Goal: Task Accomplishment & Management: Complete application form

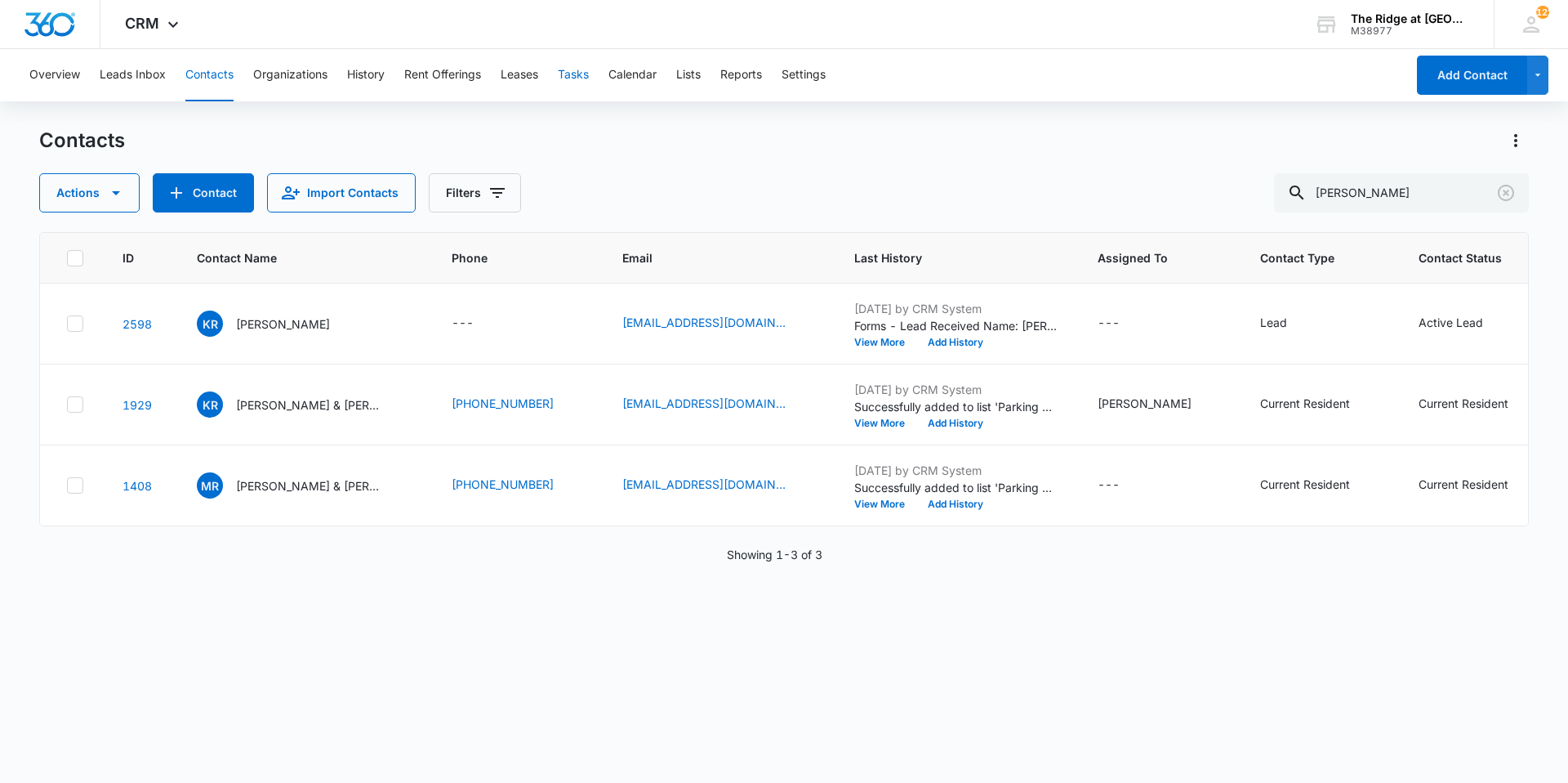
click at [580, 81] on button "Tasks" at bounding box center [573, 74] width 31 height 52
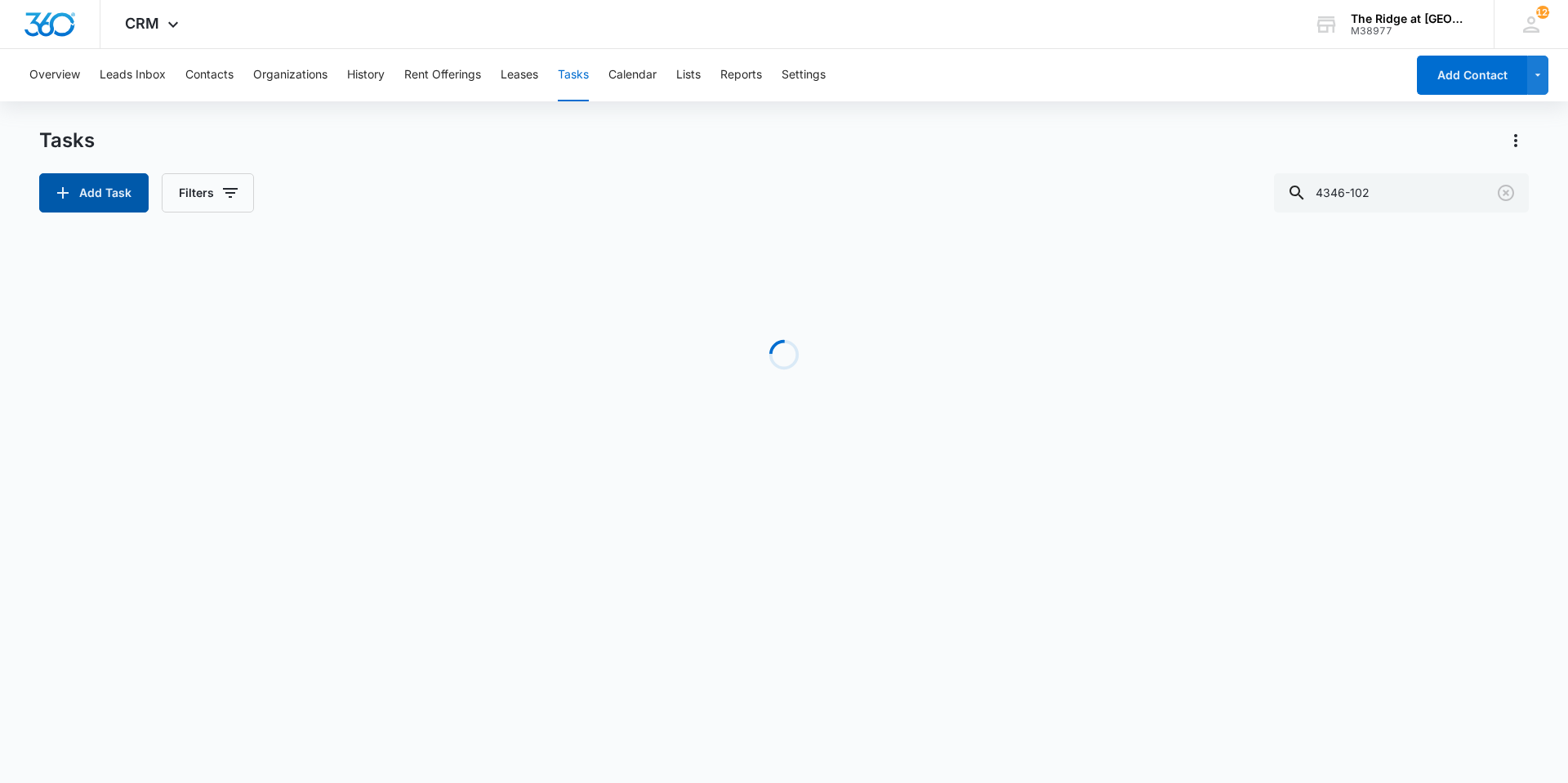
click at [106, 209] on button "Add Task" at bounding box center [94, 193] width 109 height 39
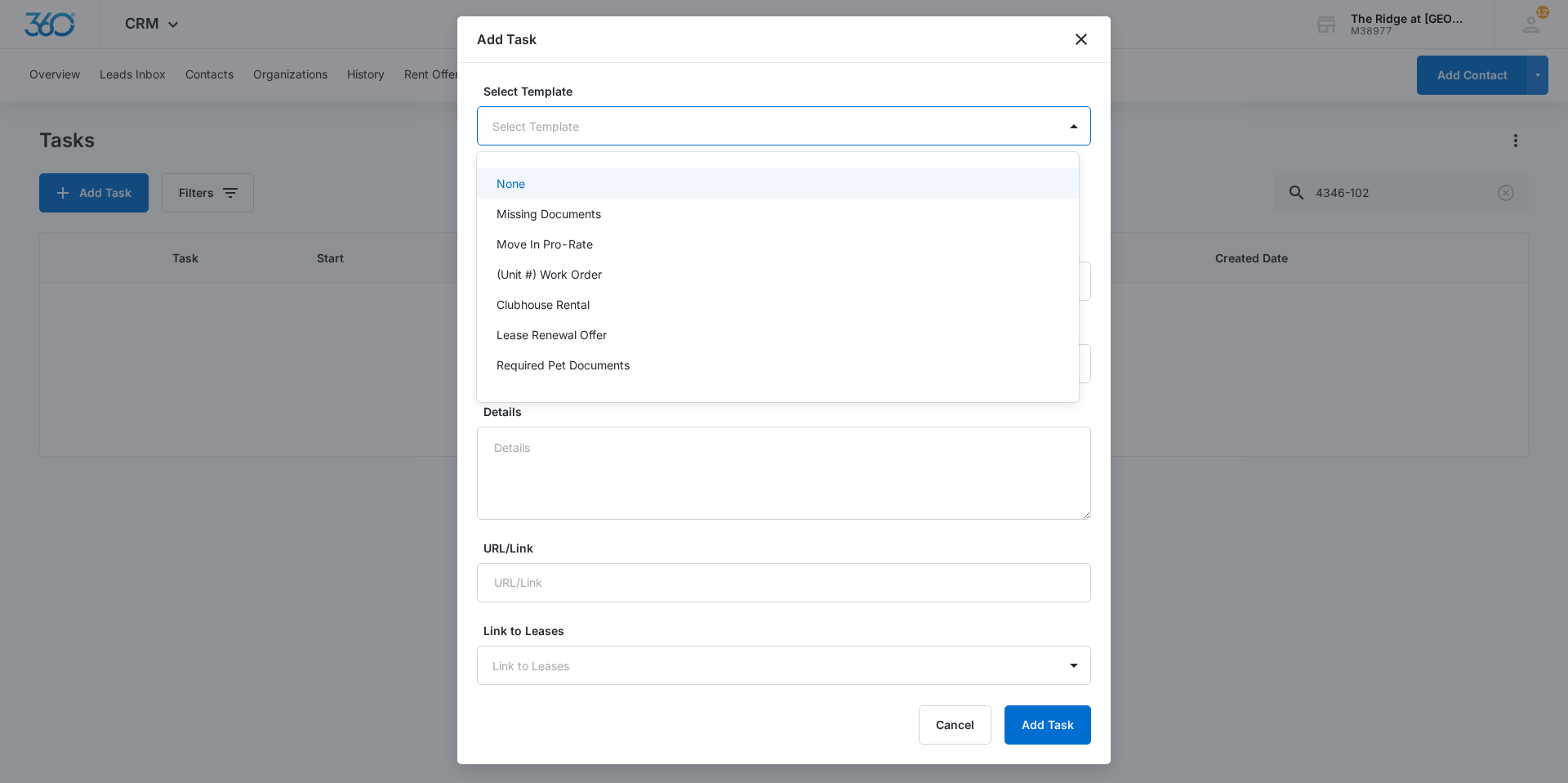
click at [561, 126] on body "CRM Apps Reputation Websites Forms CRM Email Social Content Ads Intelligence Fi…" at bounding box center [784, 391] width 1568 height 783
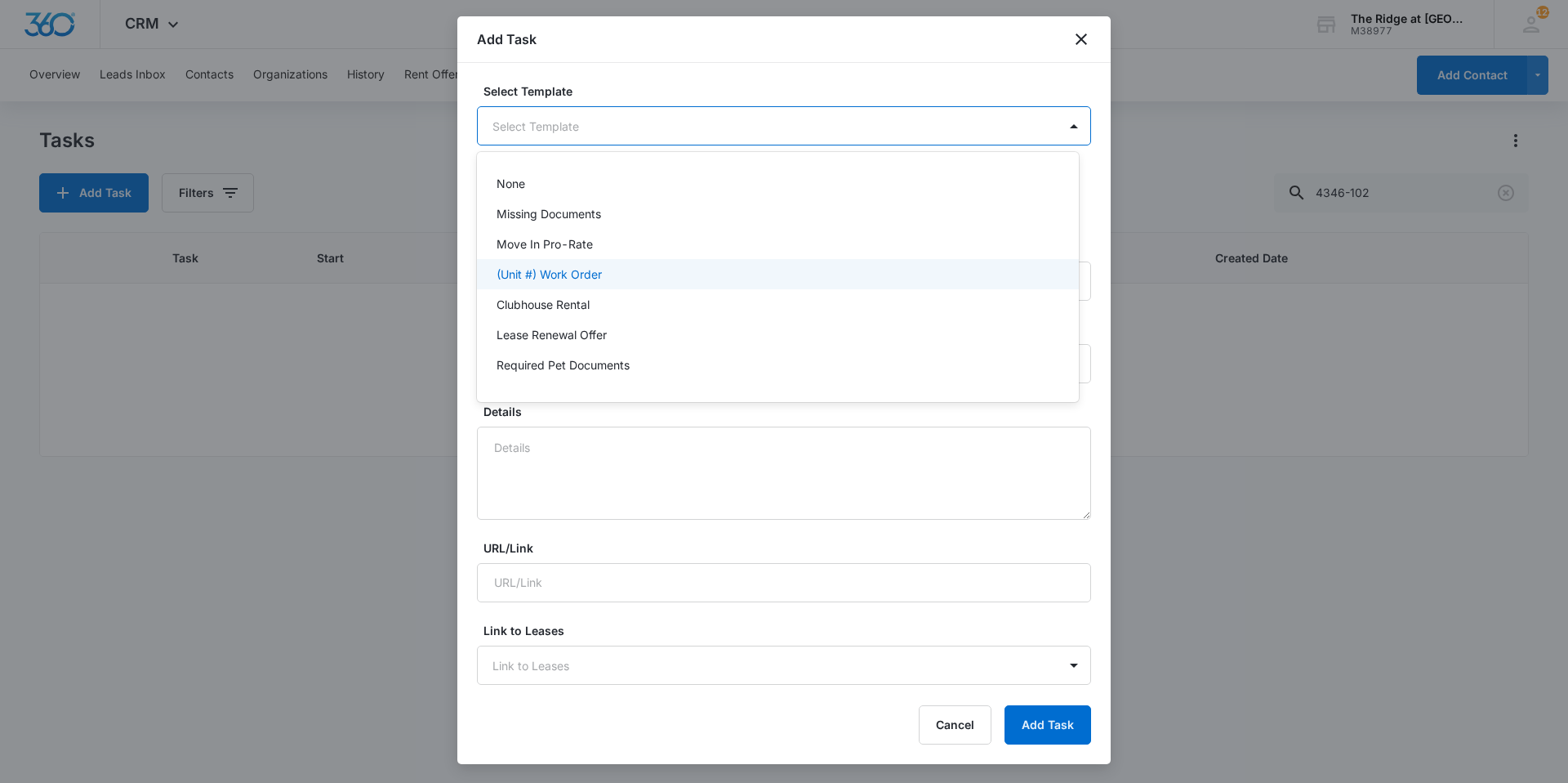
click at [602, 270] on p "(Unit #) Work Order" at bounding box center [549, 274] width 106 height 17
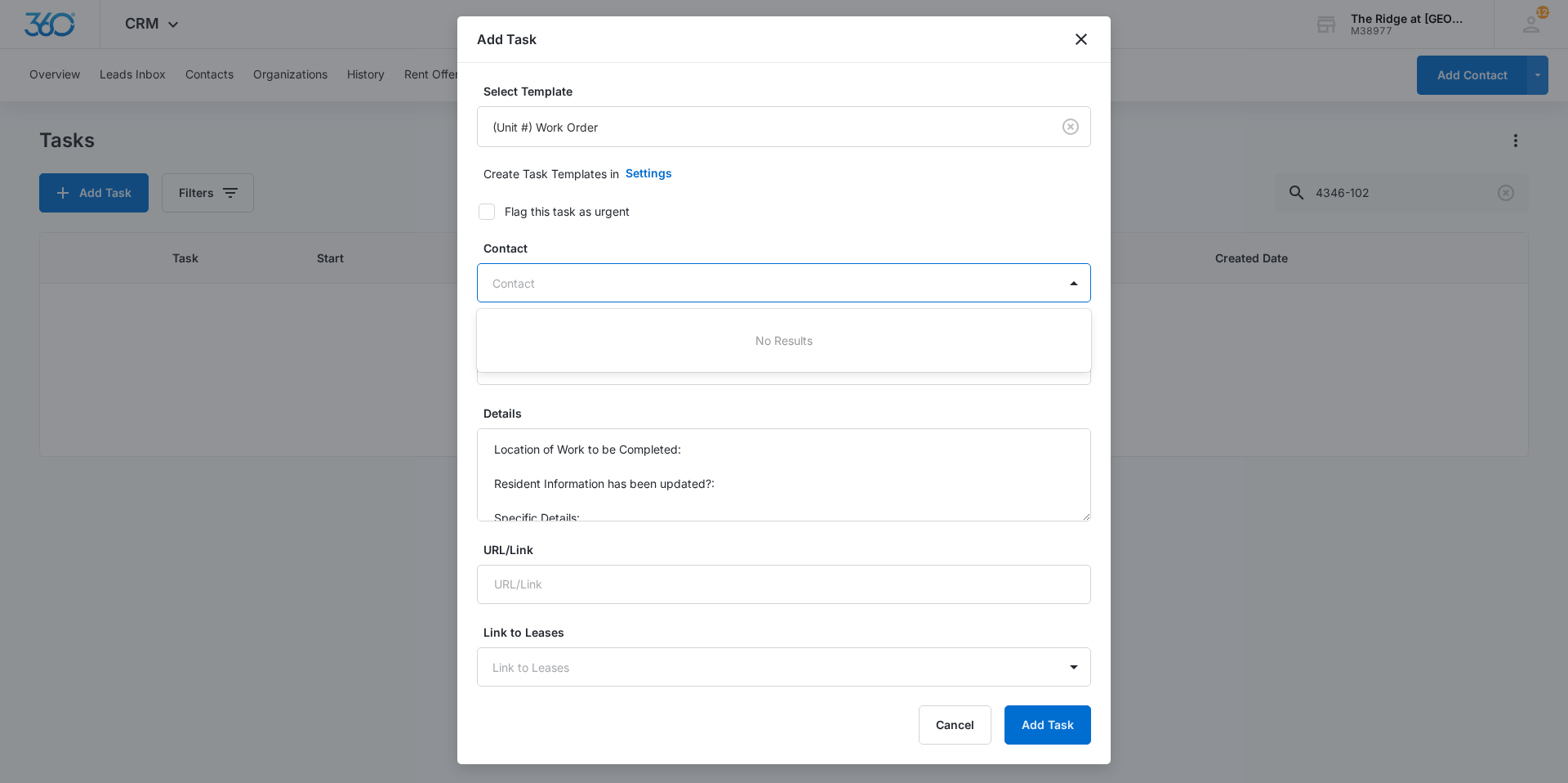
click at [635, 292] on div at bounding box center [774, 283] width 563 height 20
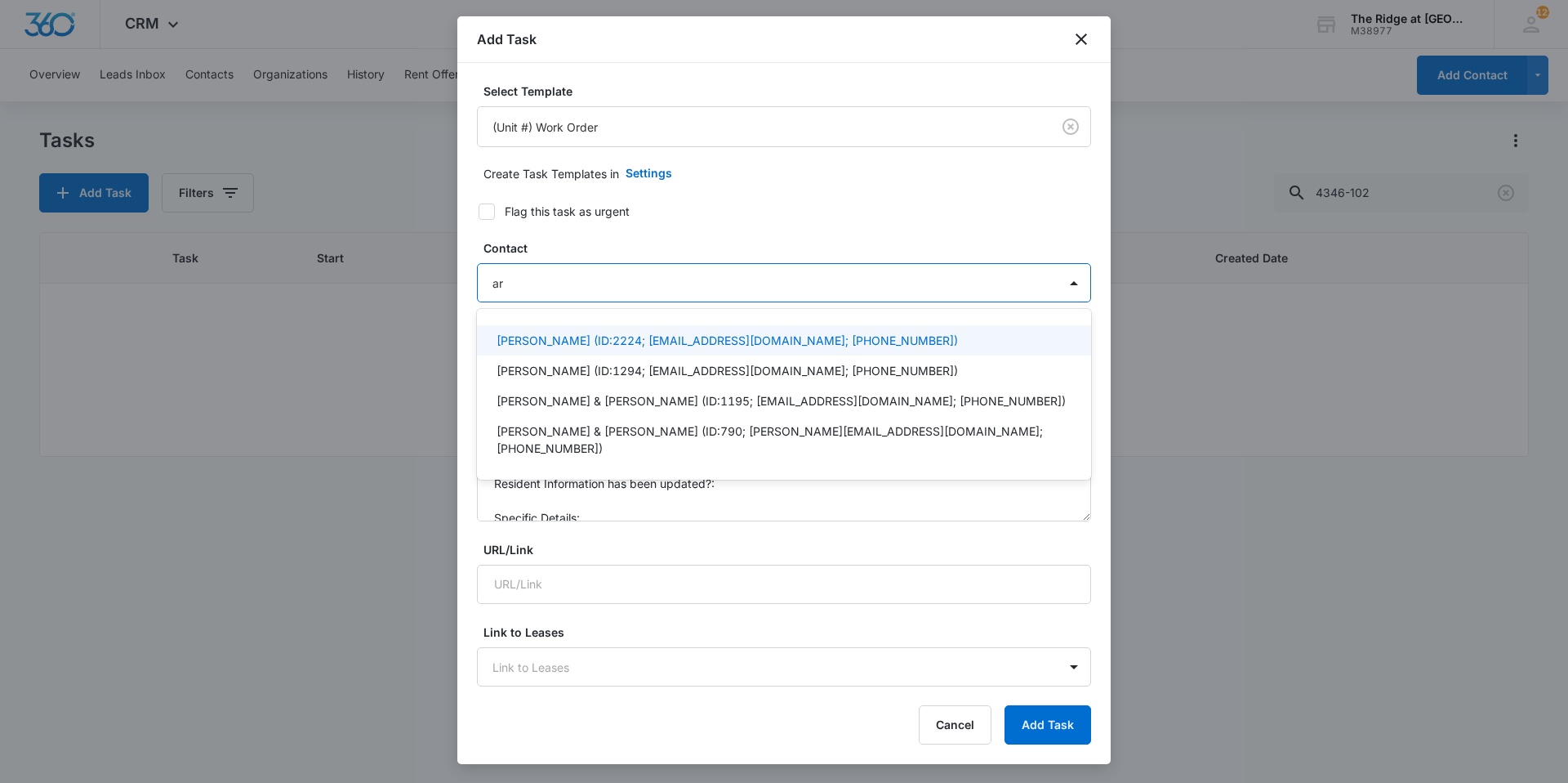
type input "a"
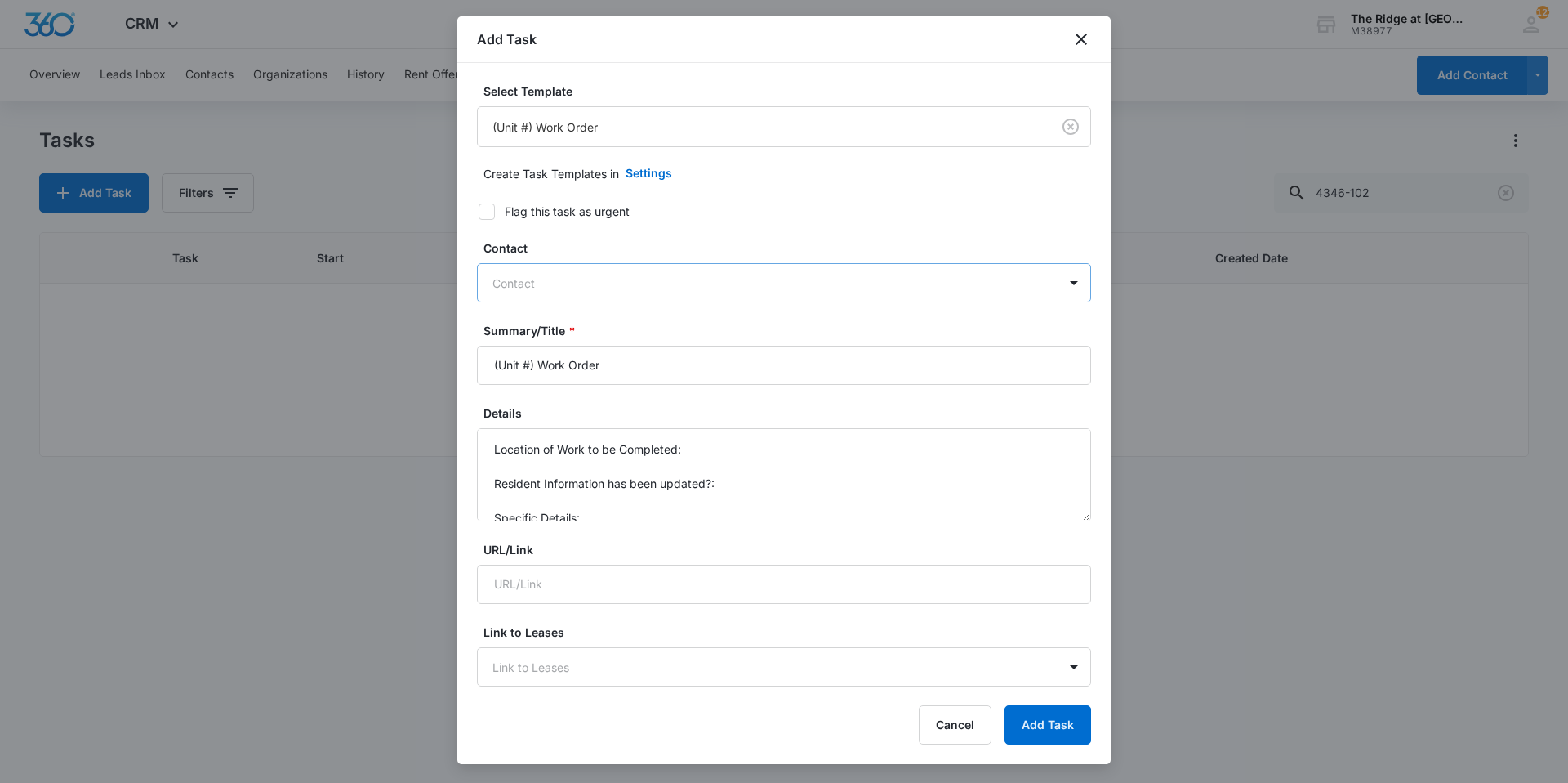
click at [659, 280] on div at bounding box center [774, 283] width 563 height 20
paste input "[PERSON_NAME]"
type input "[PERSON_NAME]"
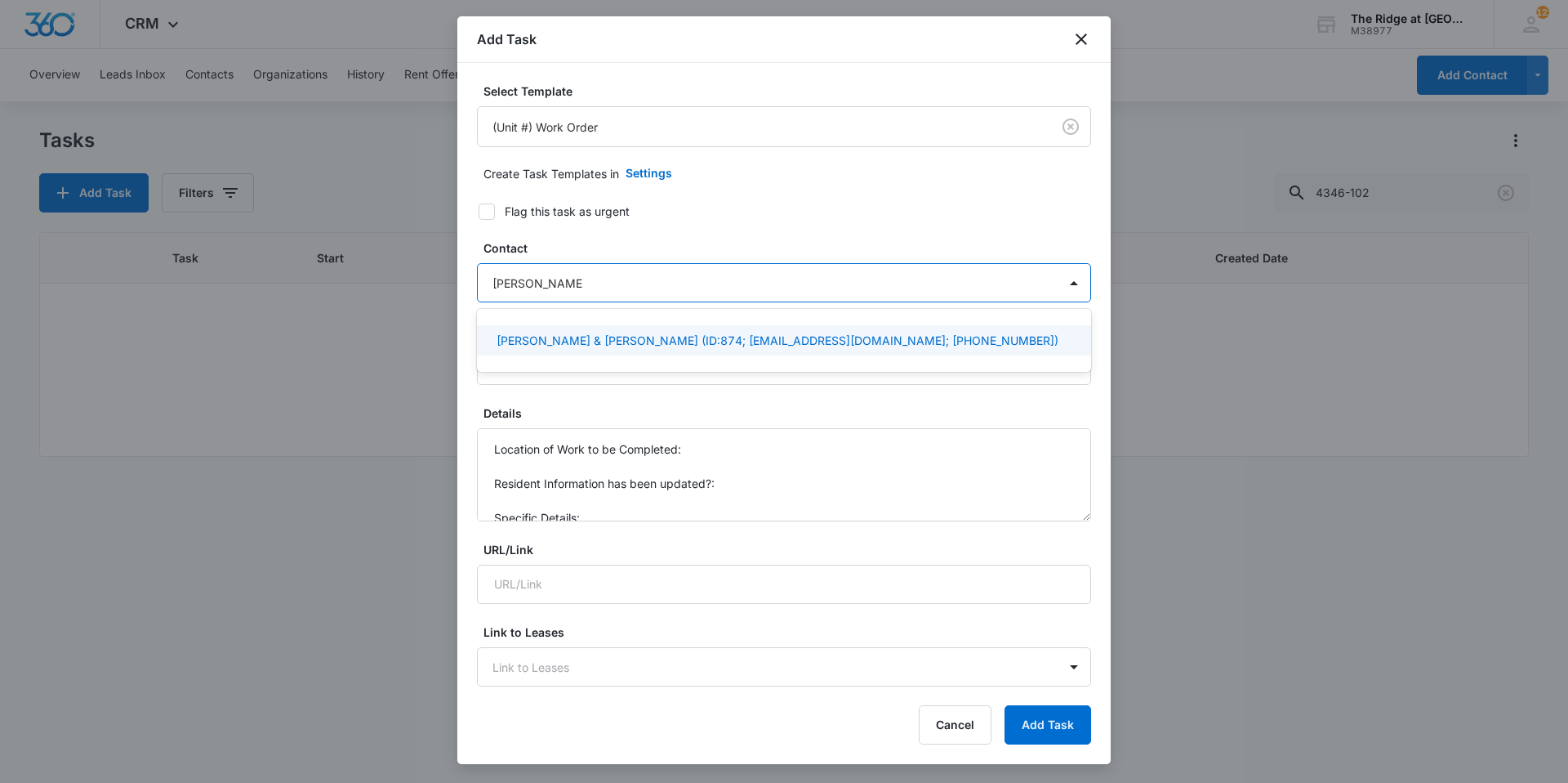
click at [649, 341] on p "[PERSON_NAME] & [PERSON_NAME] (ID:874; [EMAIL_ADDRESS][DOMAIN_NAME]; [PHONE_NUM…" at bounding box center [777, 340] width 562 height 17
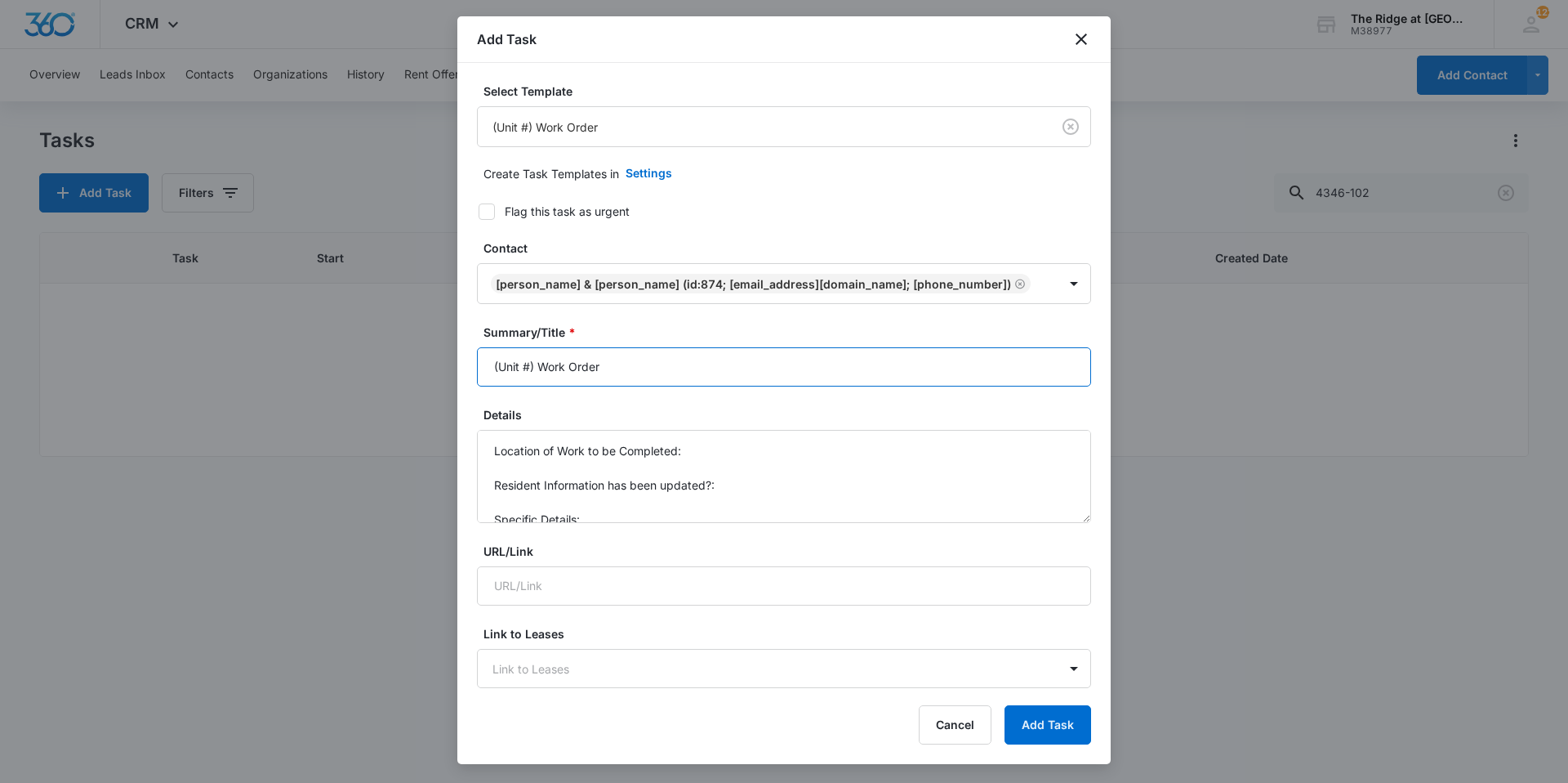
click at [622, 360] on input "(Unit #) Work Order" at bounding box center [784, 366] width 614 height 39
drag, startPoint x: 532, startPoint y: 367, endPoint x: 475, endPoint y: 387, distance: 60.4
click at [478, 383] on input "(Unit #) Work Order" at bounding box center [784, 366] width 614 height 39
click at [655, 368] on input "4412-103 Work Order" at bounding box center [784, 366] width 614 height 39
type input "4412-103 Work Order Light Bulbs"
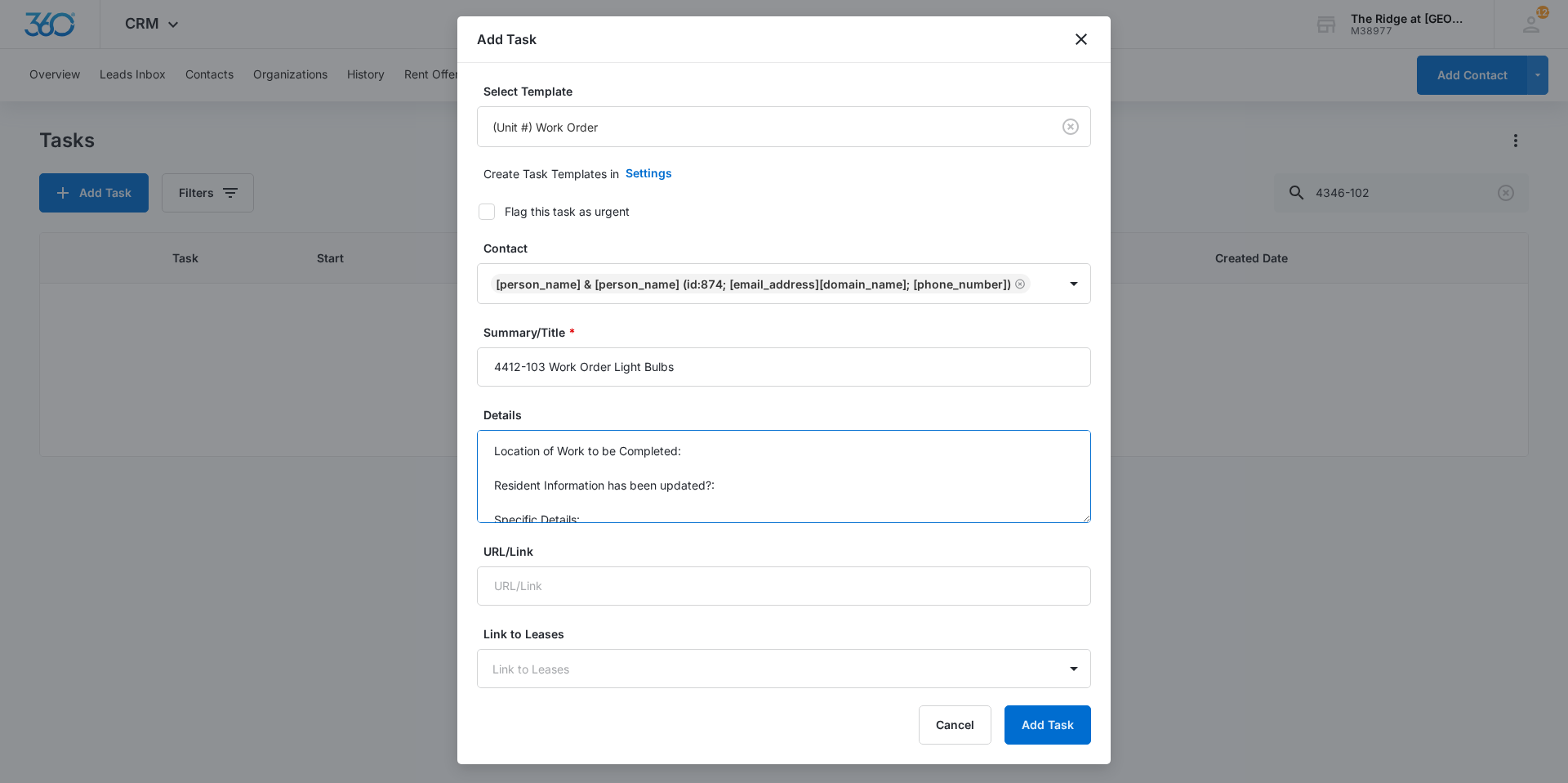
click at [706, 458] on textarea "Location of Work to be Completed: Resident Information has been updated?: Speci…" at bounding box center [784, 475] width 614 height 93
click at [704, 509] on textarea "Location of Work to be Completed: Bar lights Resident Information has been upda…" at bounding box center [784, 475] width 614 height 93
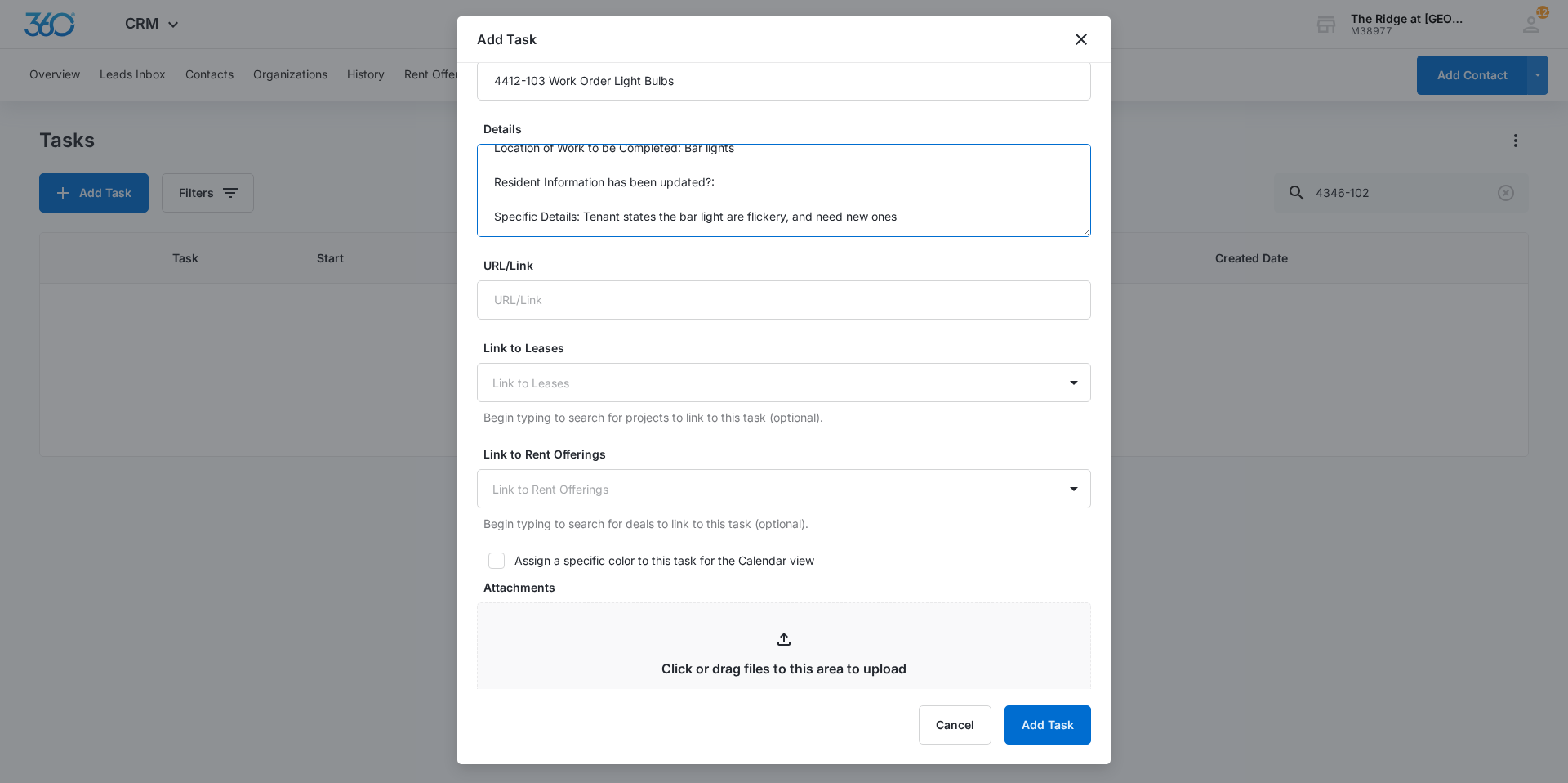
scroll to position [327, 0]
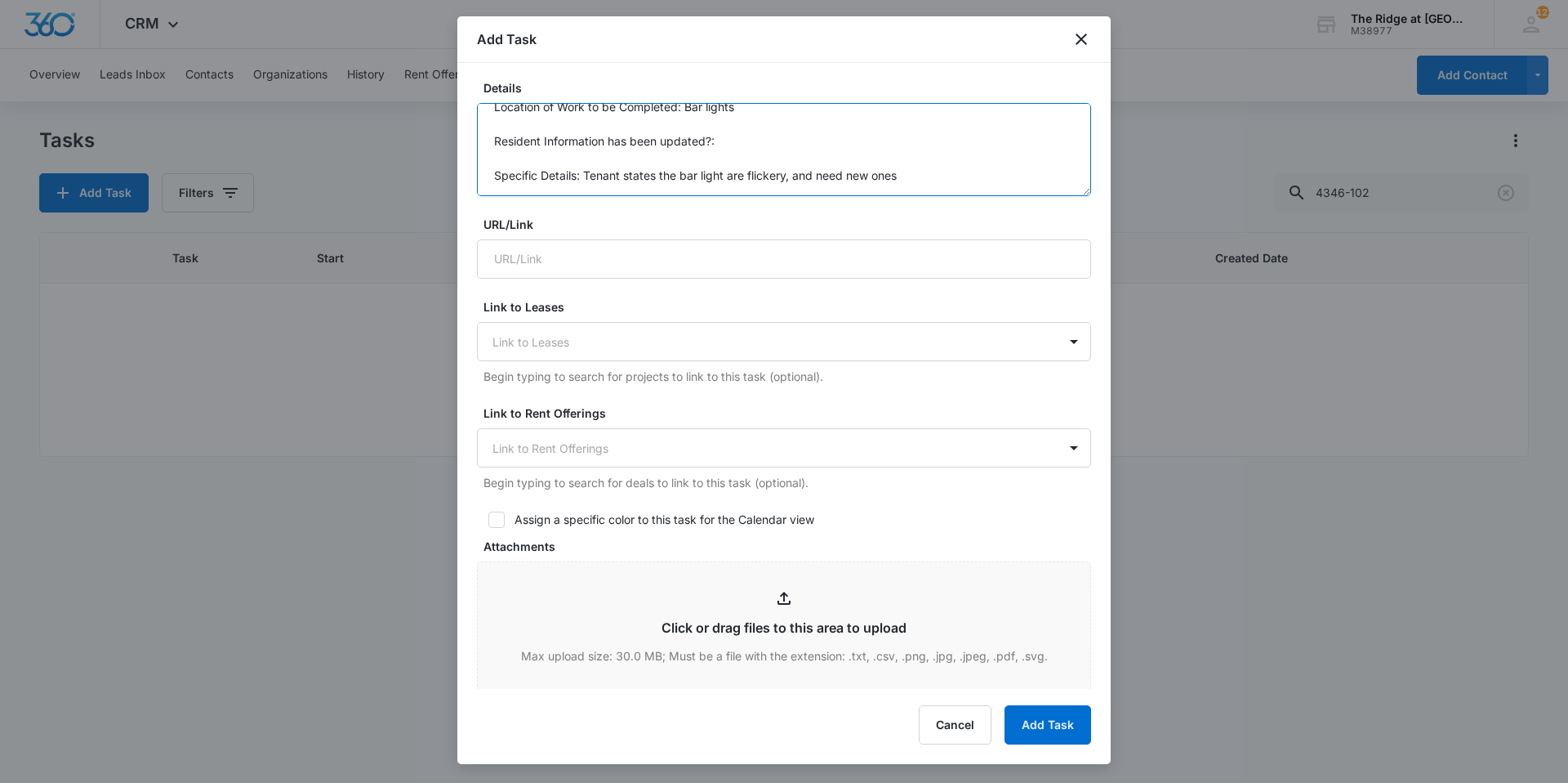
click at [842, 182] on textarea "Location of Work to be Completed: Bar lights Resident Information has been upda…" at bounding box center [784, 149] width 614 height 93
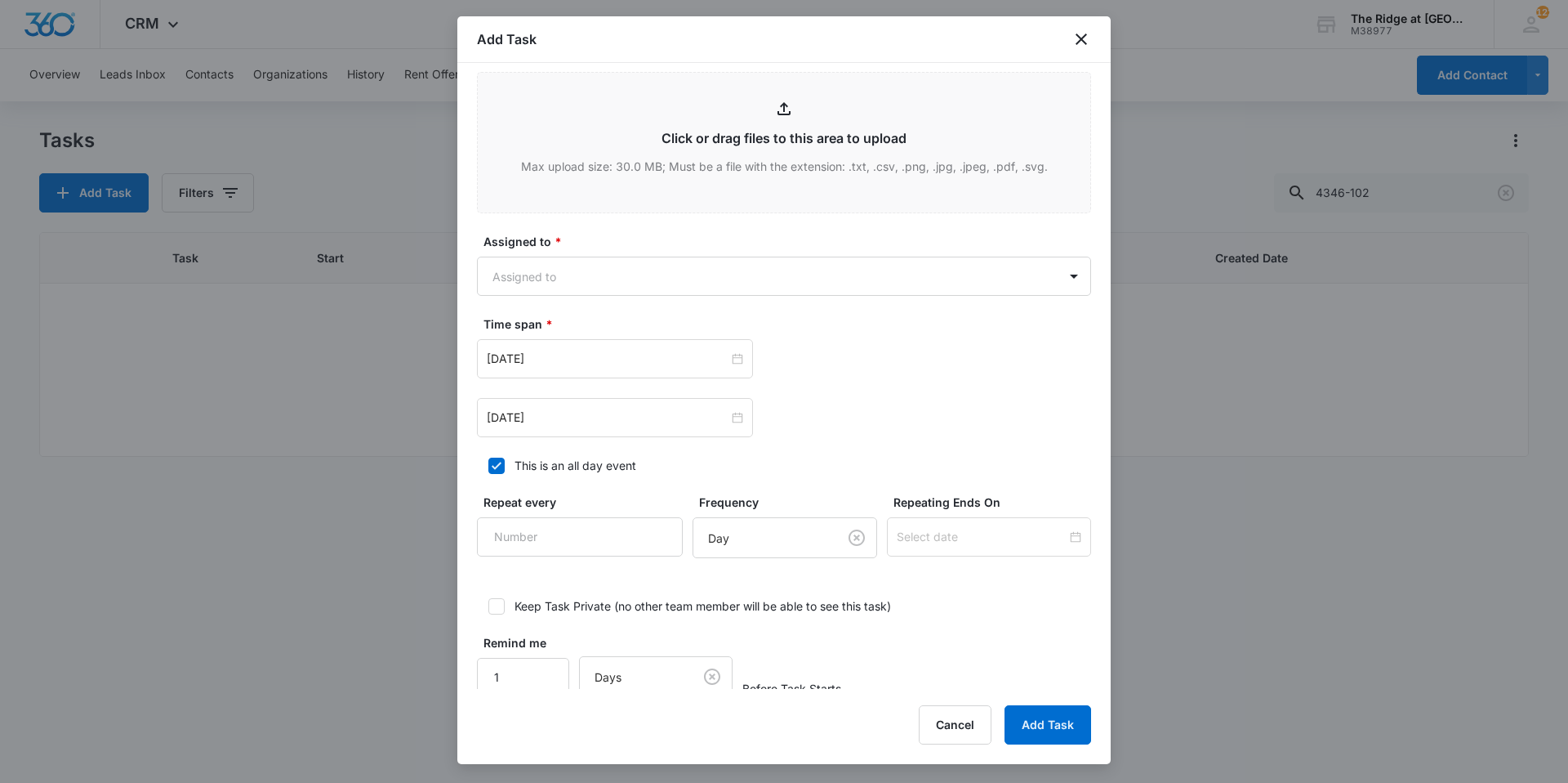
scroll to position [817, 0]
type textarea "Location of Work to be Completed: Bar lights Resident Information has been upda…"
click at [630, 259] on body "CRM Apps Reputation Websites Forms CRM Email Social Content Ads Intelligence Fi…" at bounding box center [784, 391] width 1568 height 783
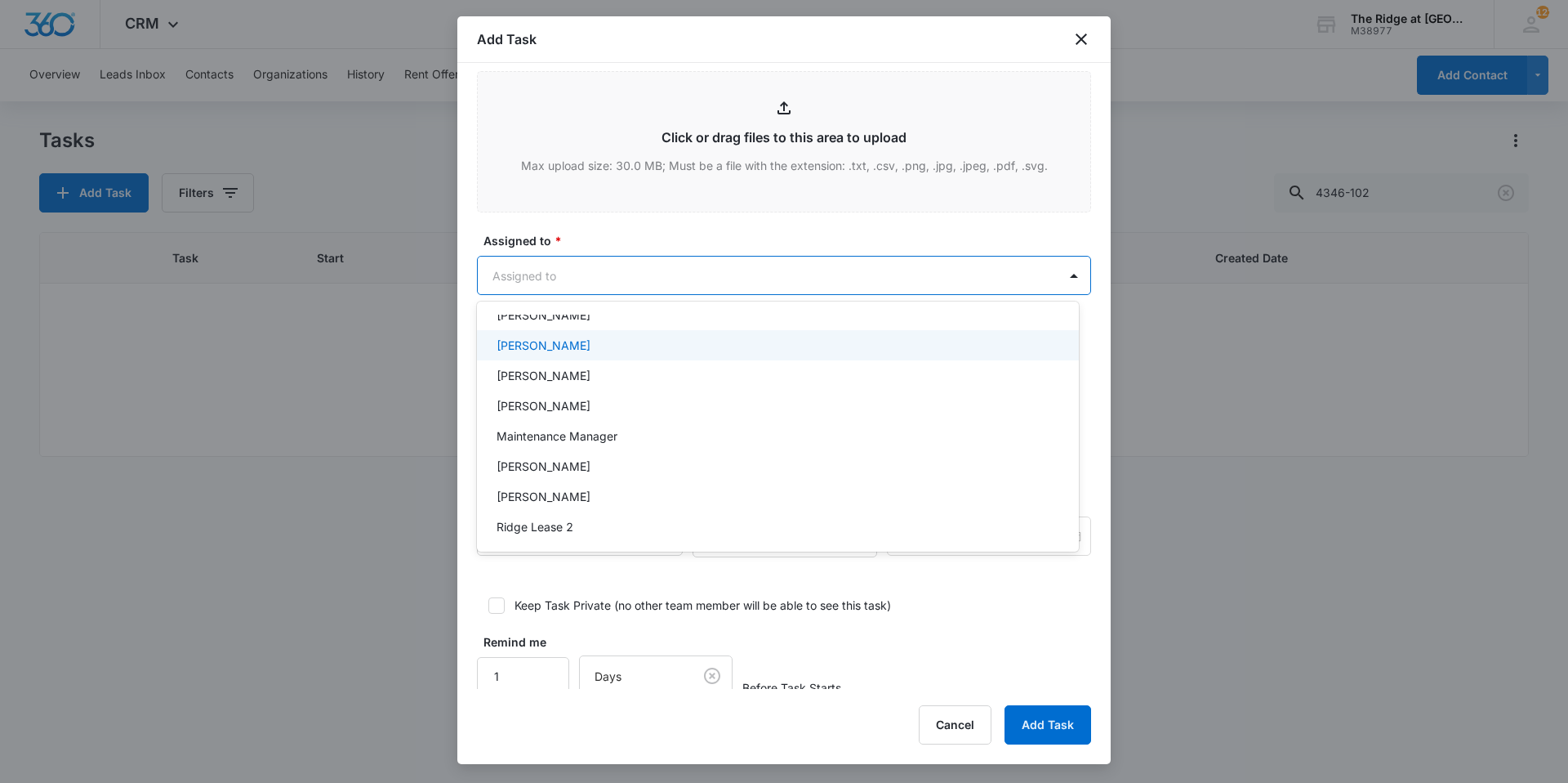
scroll to position [175, 0]
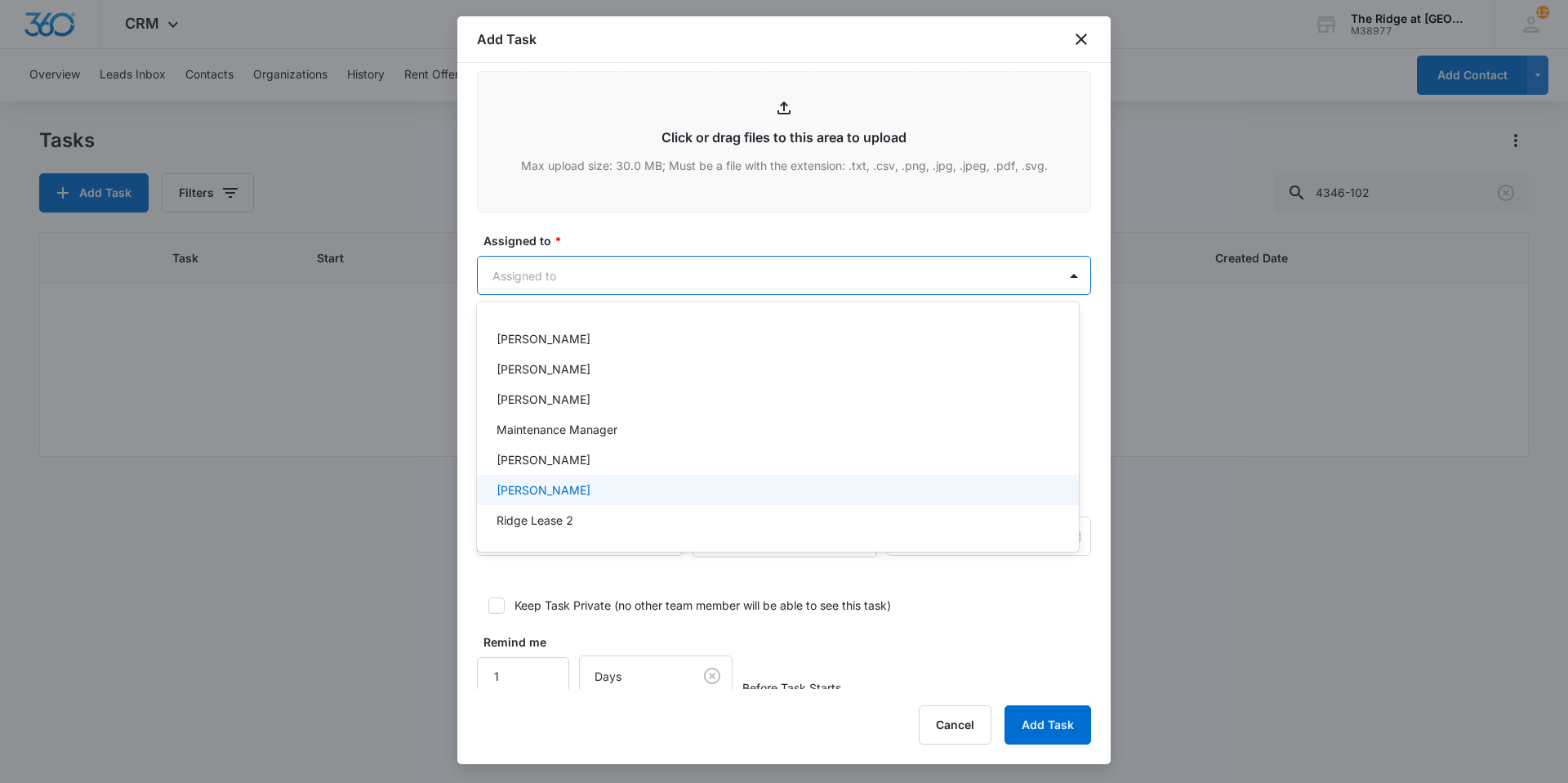
click at [606, 488] on div "[PERSON_NAME]" at bounding box center [776, 489] width 560 height 17
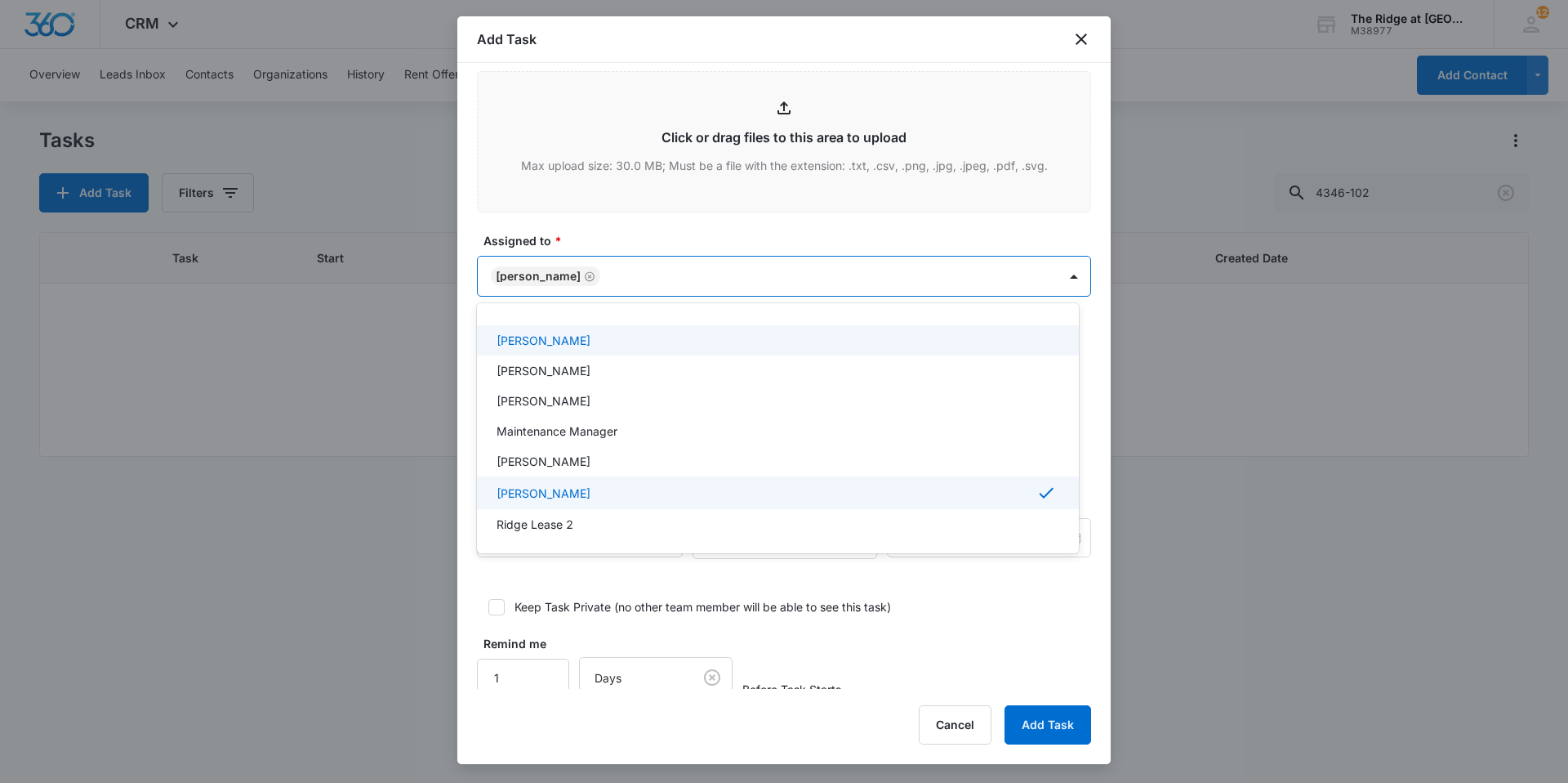
click at [660, 216] on div at bounding box center [784, 391] width 1568 height 783
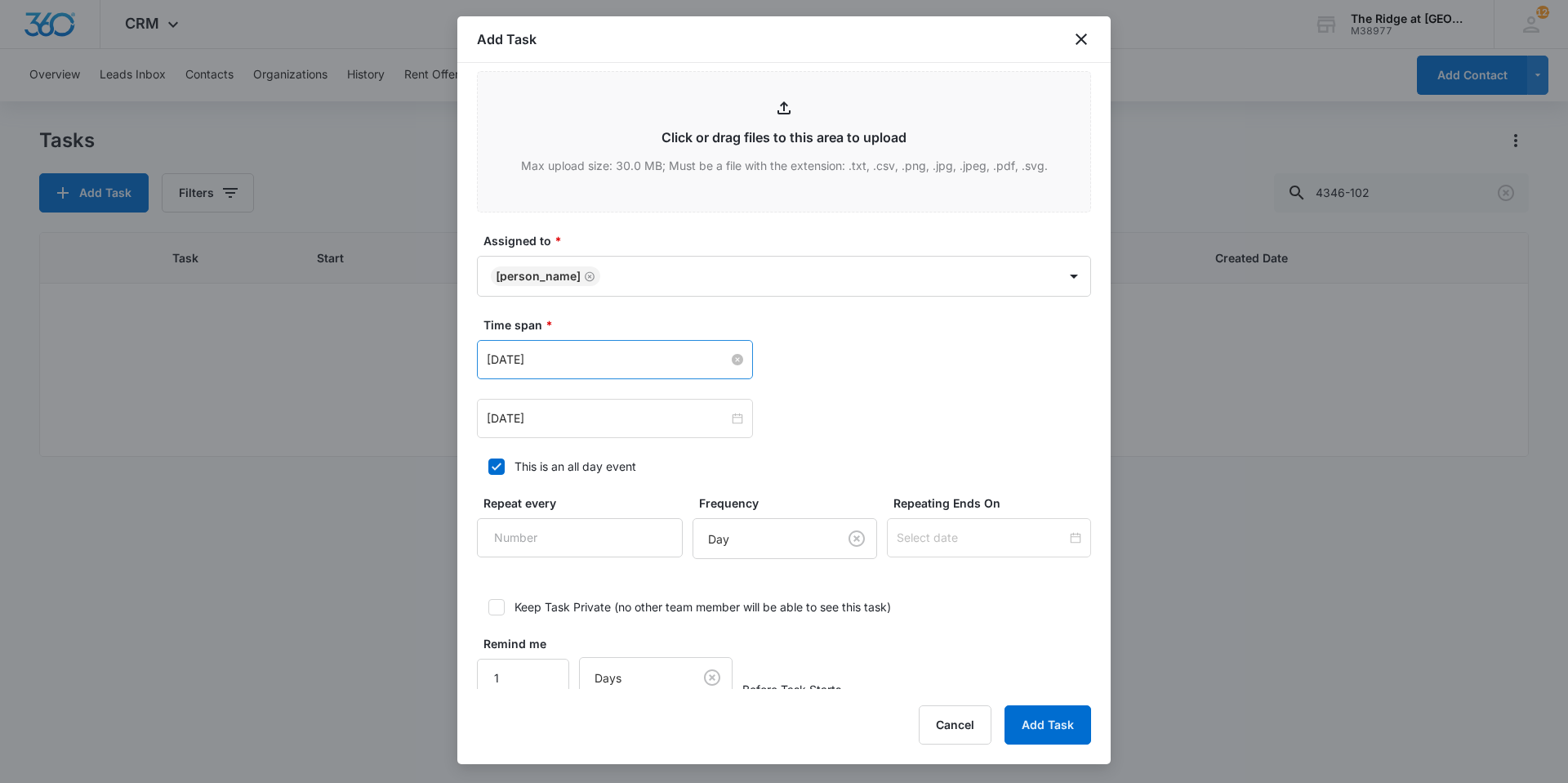
click at [610, 354] on input "[DATE]" at bounding box center [606, 360] width 241 height 18
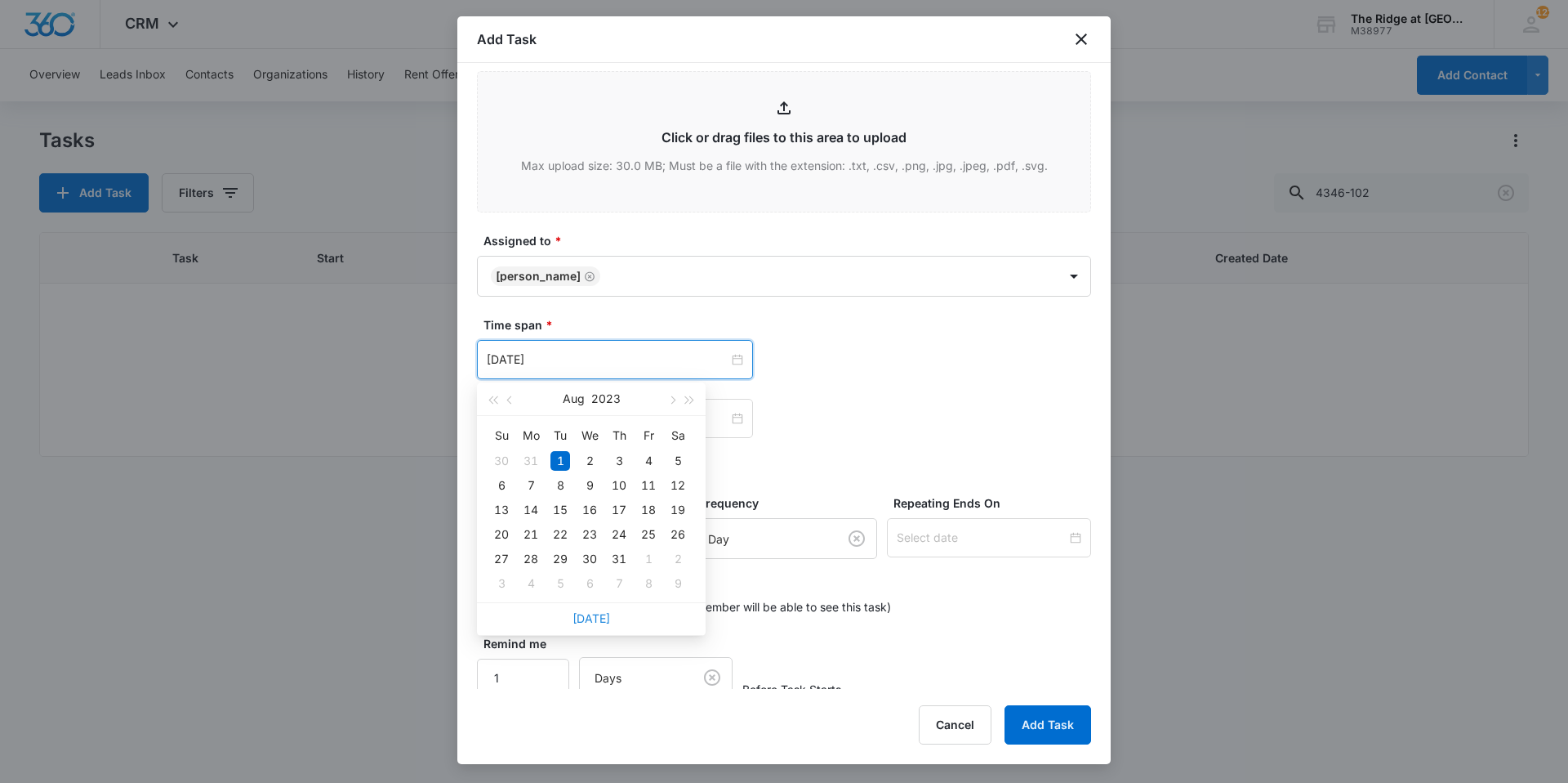
click at [598, 618] on link "[DATE]" at bounding box center [591, 618] width 38 height 14
type input "[DATE]"
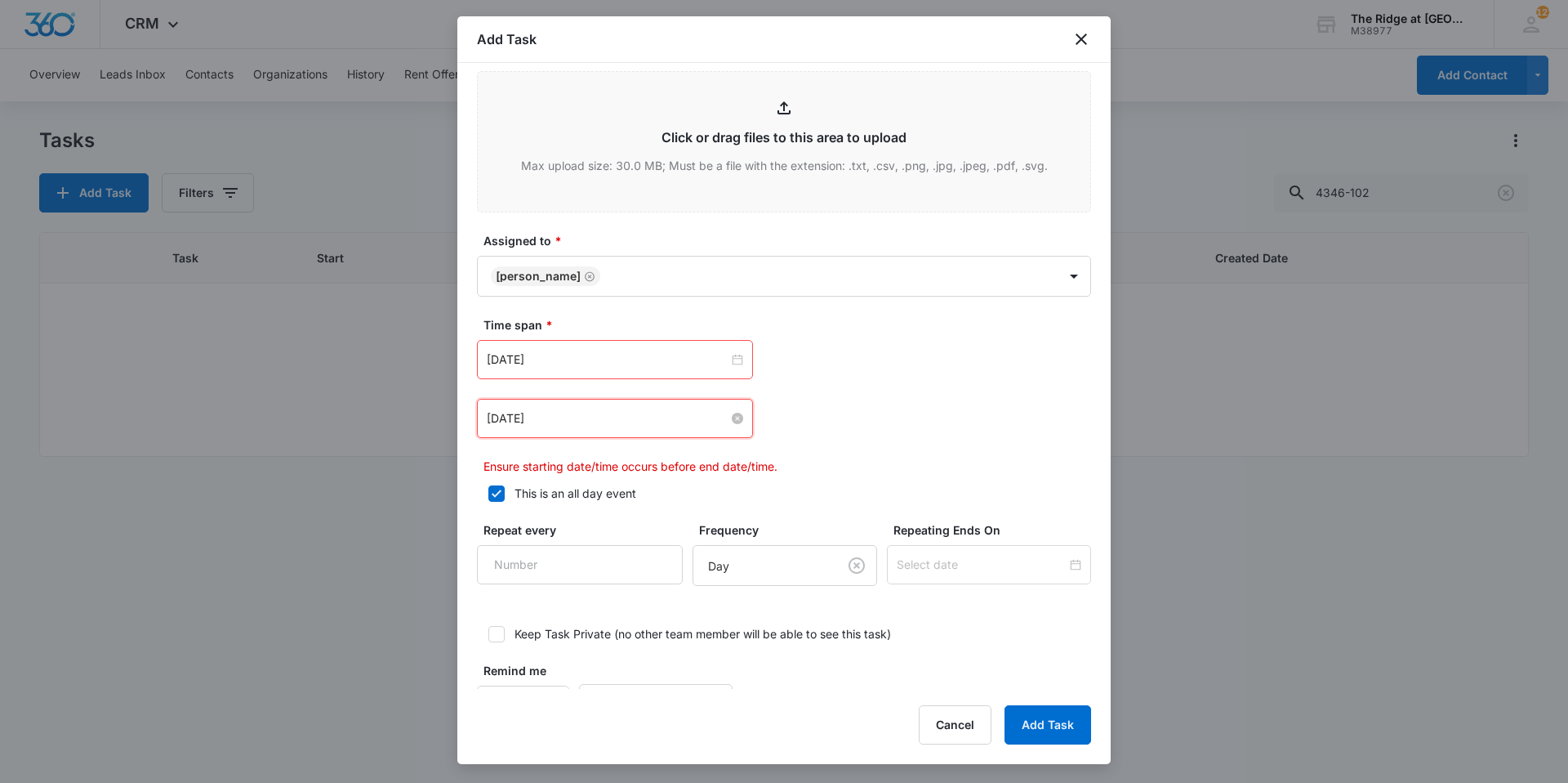
click at [628, 425] on input "[DATE]" at bounding box center [606, 419] width 241 height 18
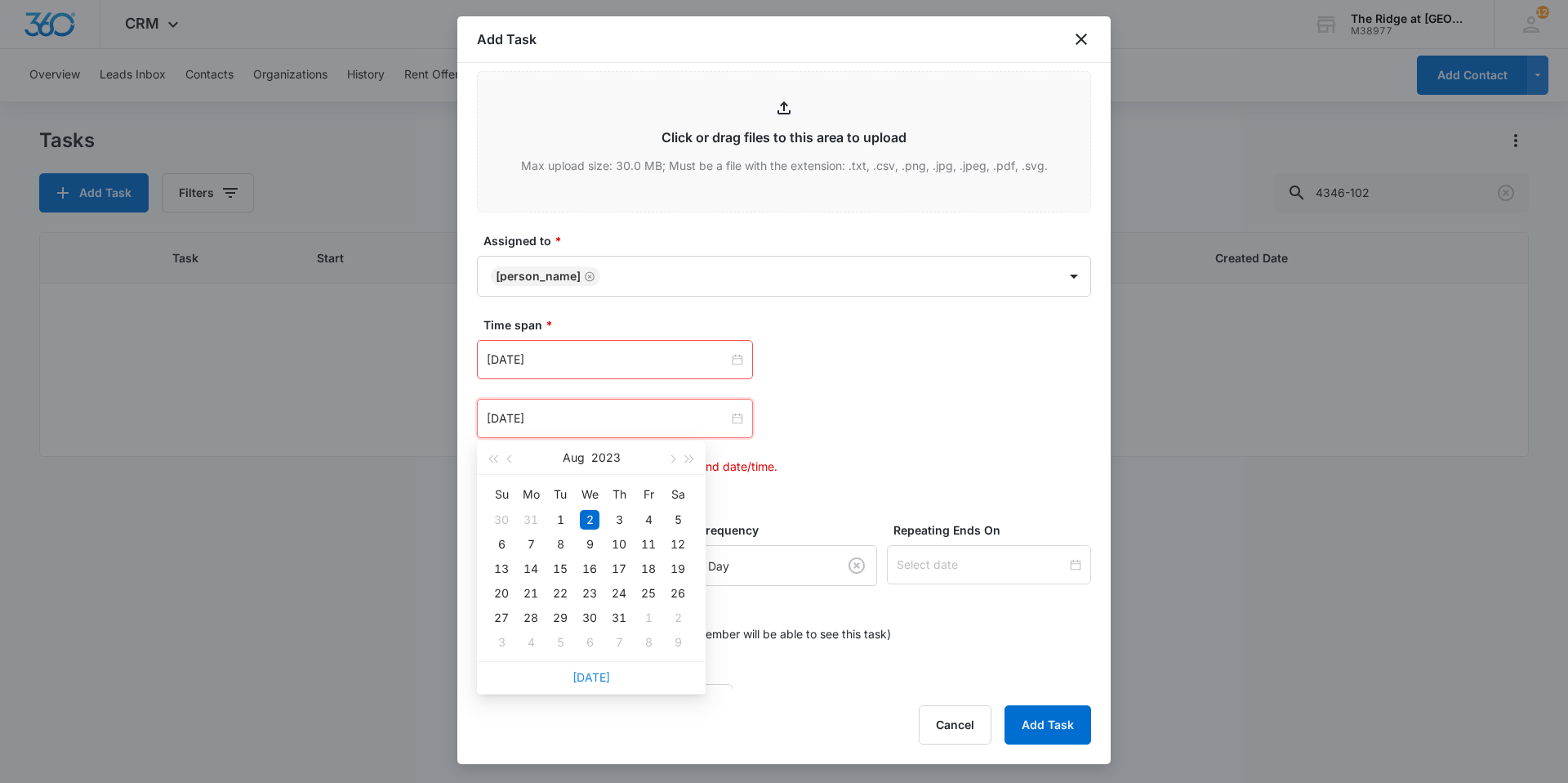
click at [596, 676] on link "[DATE]" at bounding box center [591, 677] width 38 height 14
type input "[DATE]"
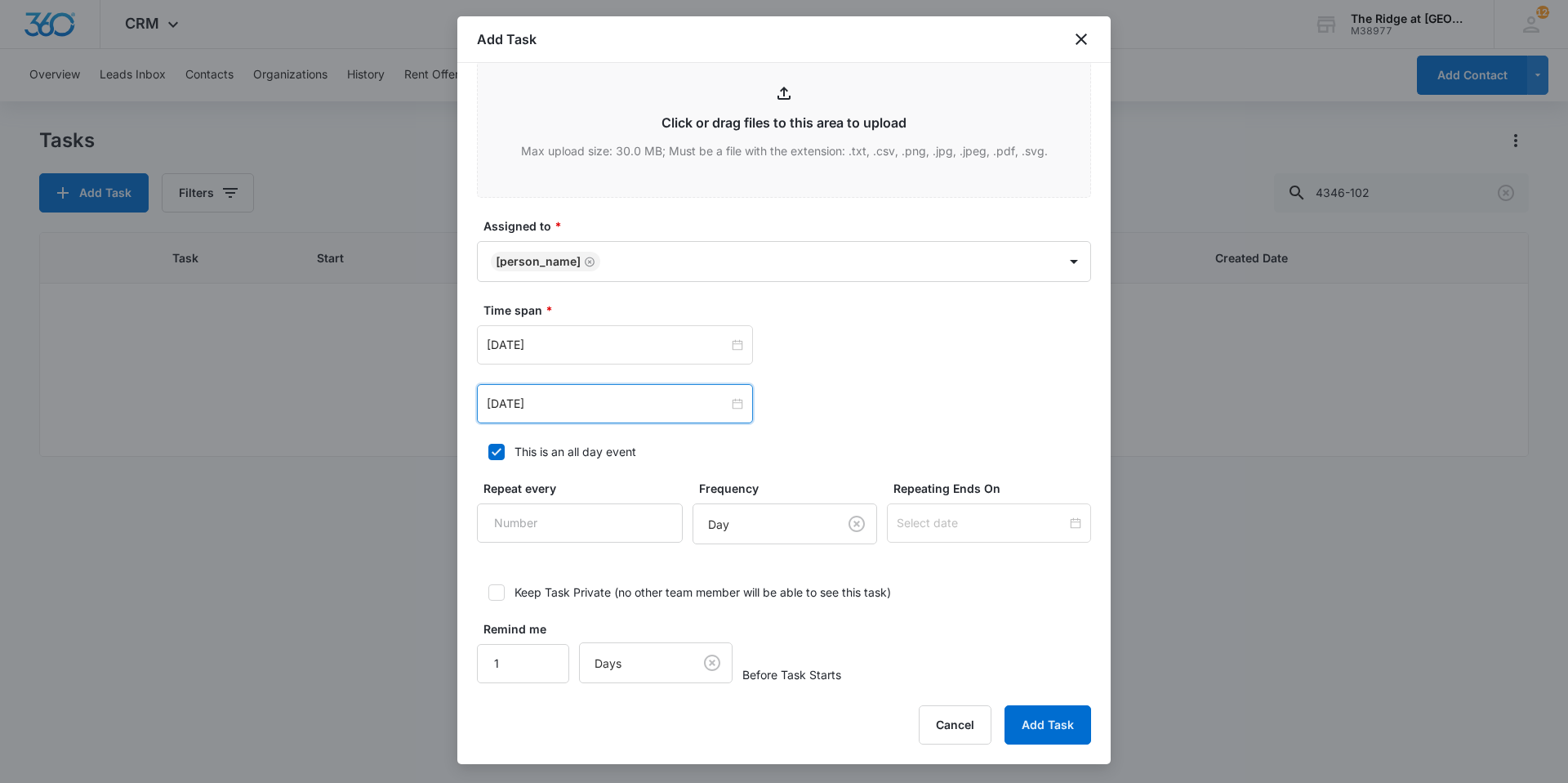
scroll to position [845, 0]
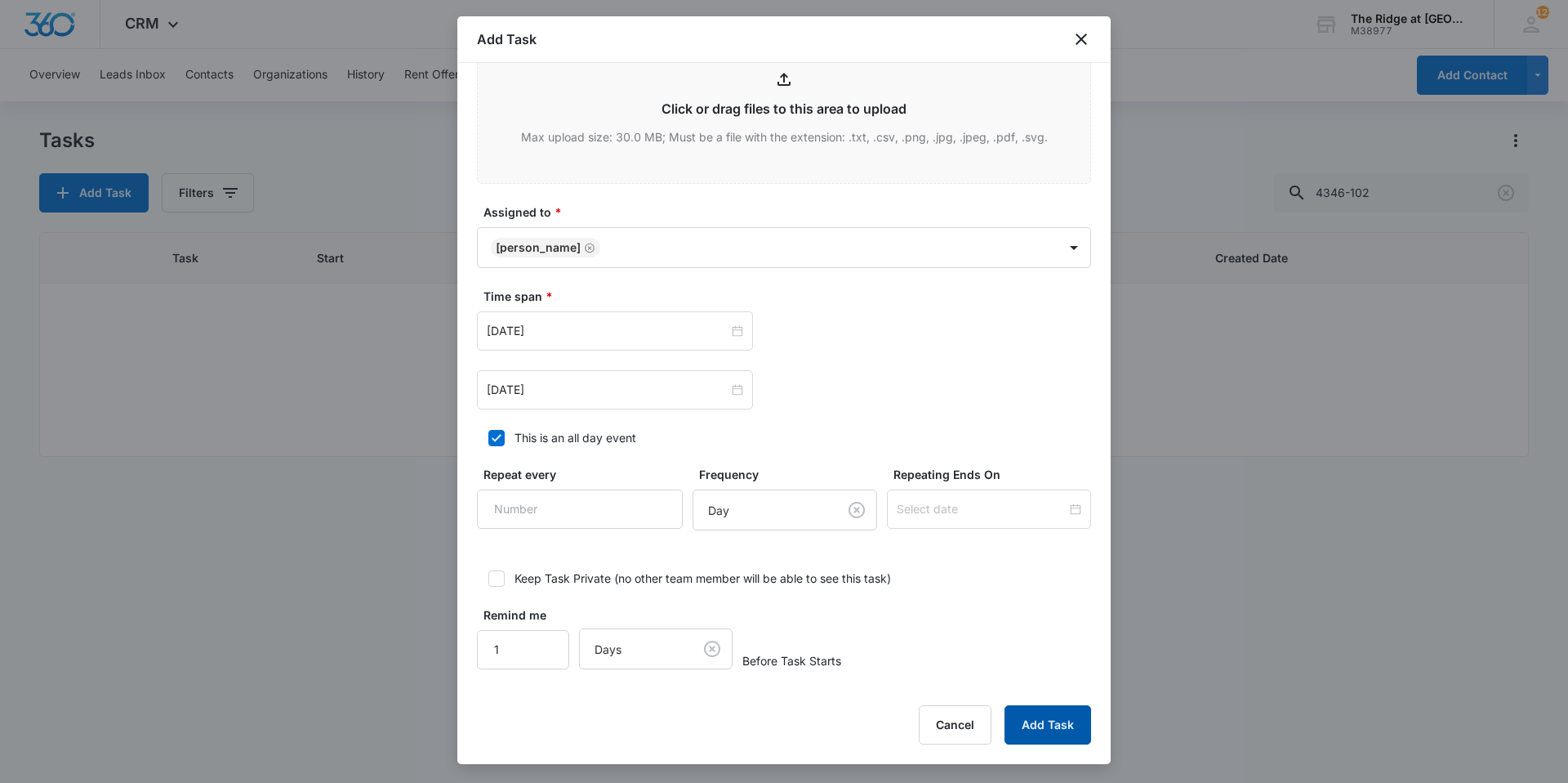
click at [1025, 707] on button "Add Task" at bounding box center [1048, 724] width 86 height 39
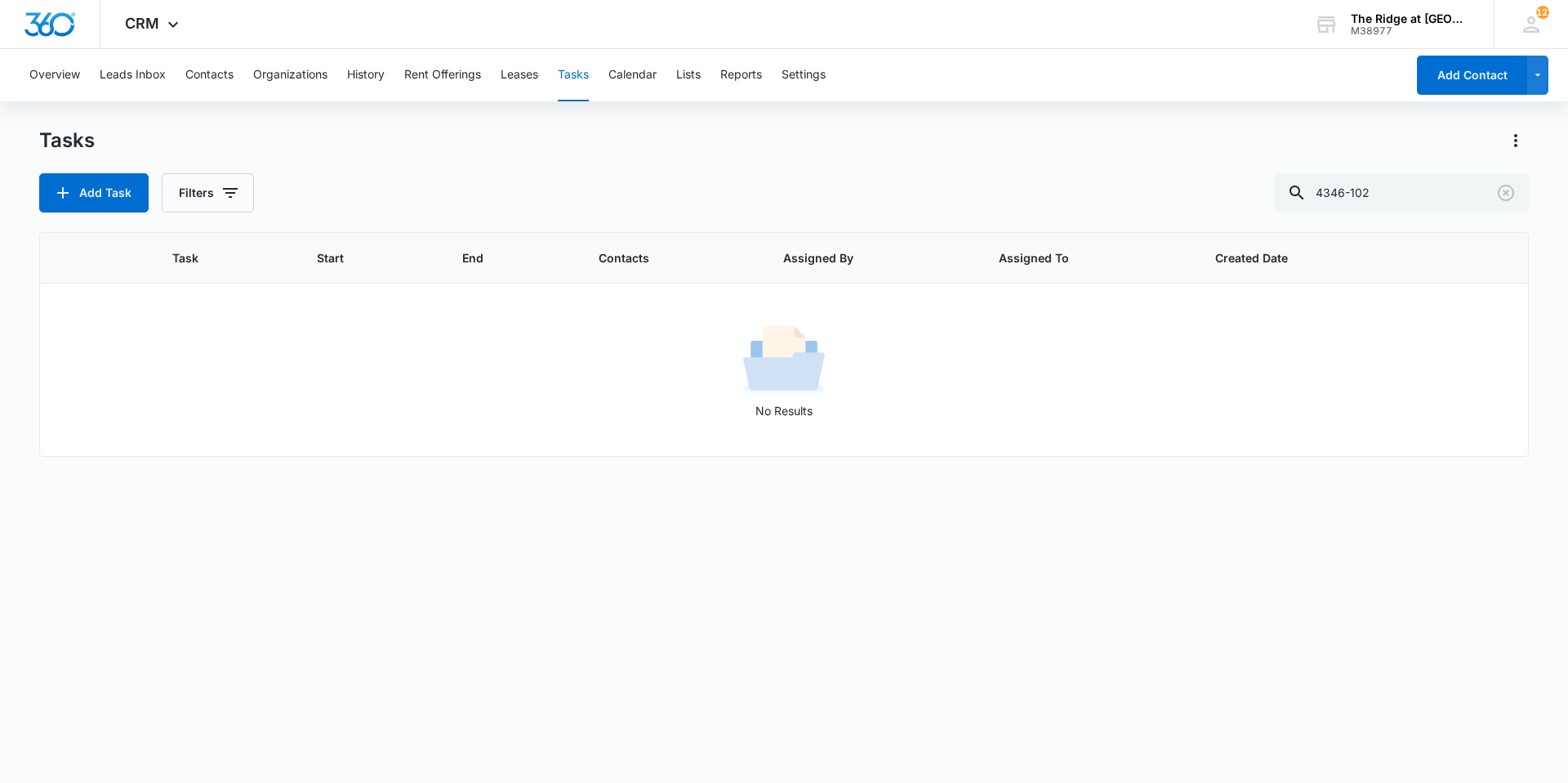
click at [305, 145] on div "Tasks" at bounding box center [784, 140] width 1489 height 26
click at [301, 129] on div "Tasks" at bounding box center [784, 140] width 1489 height 26
click at [113, 206] on button "Add Task" at bounding box center [94, 193] width 109 height 39
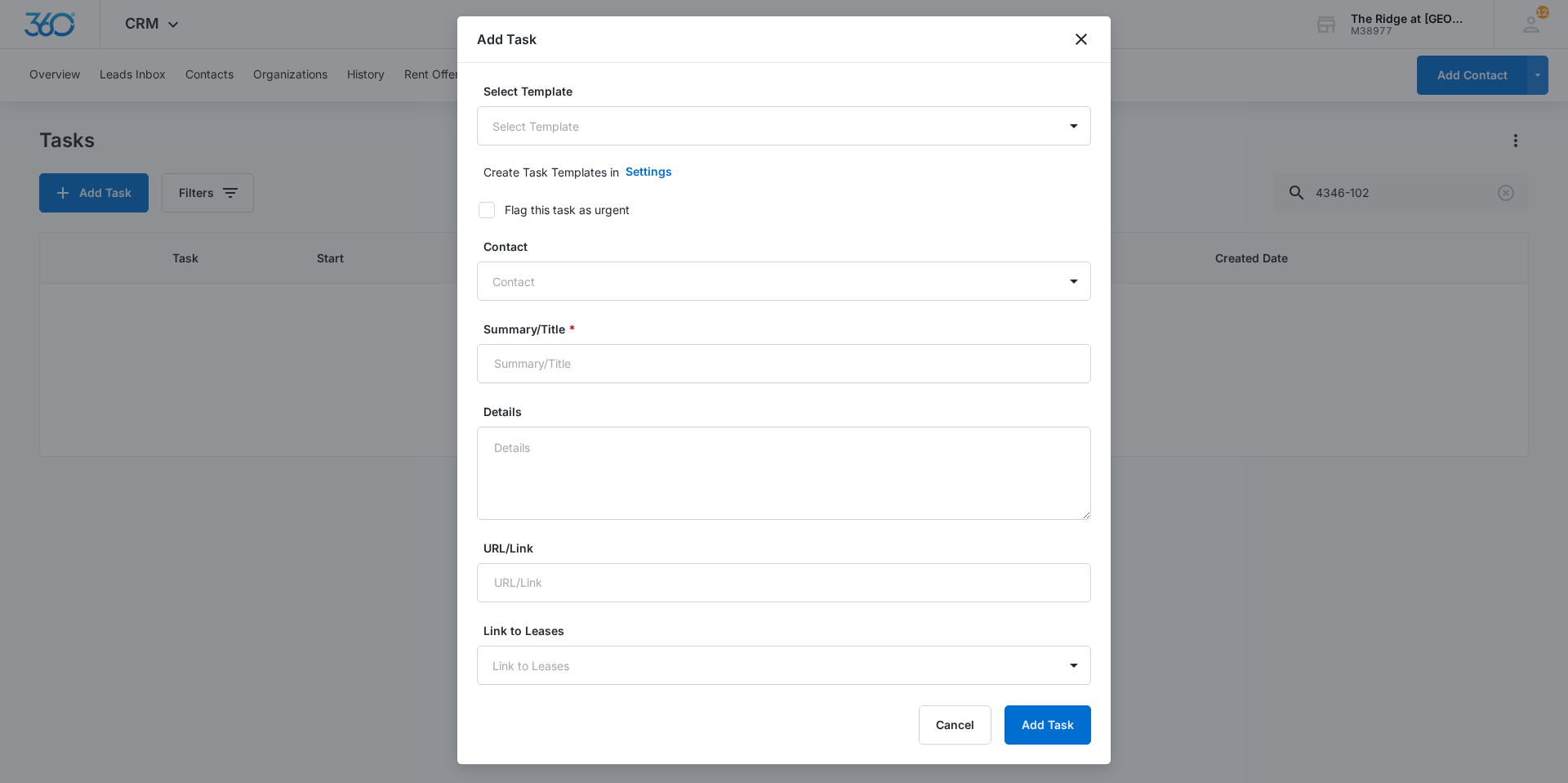
click at [593, 125] on body "CRM Apps Reputation Websites Forms CRM Email Social Content Ads Intelligence Fi…" at bounding box center [784, 391] width 1568 height 783
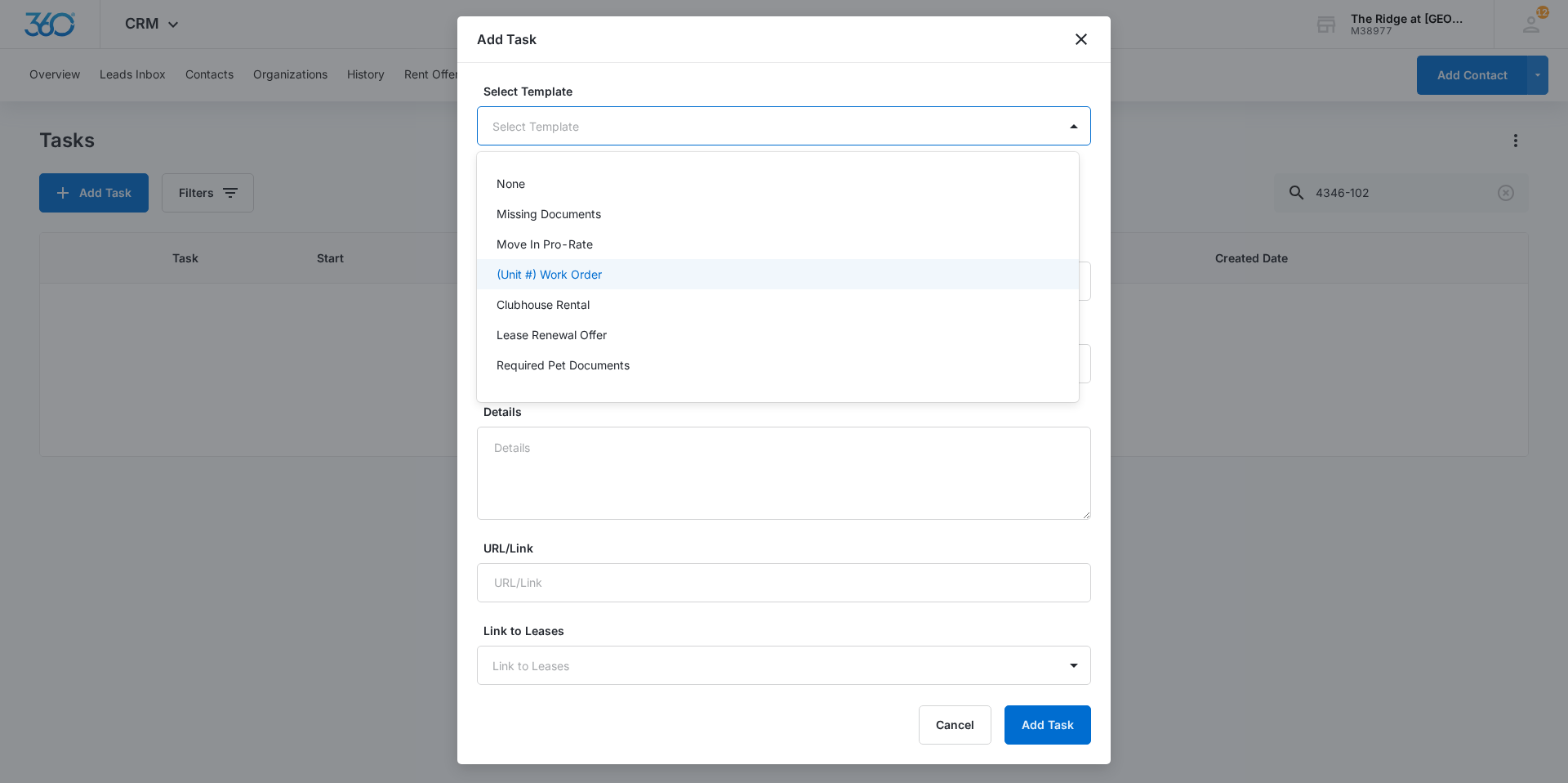
click at [553, 271] on p "(Unit #) Work Order" at bounding box center [549, 274] width 106 height 17
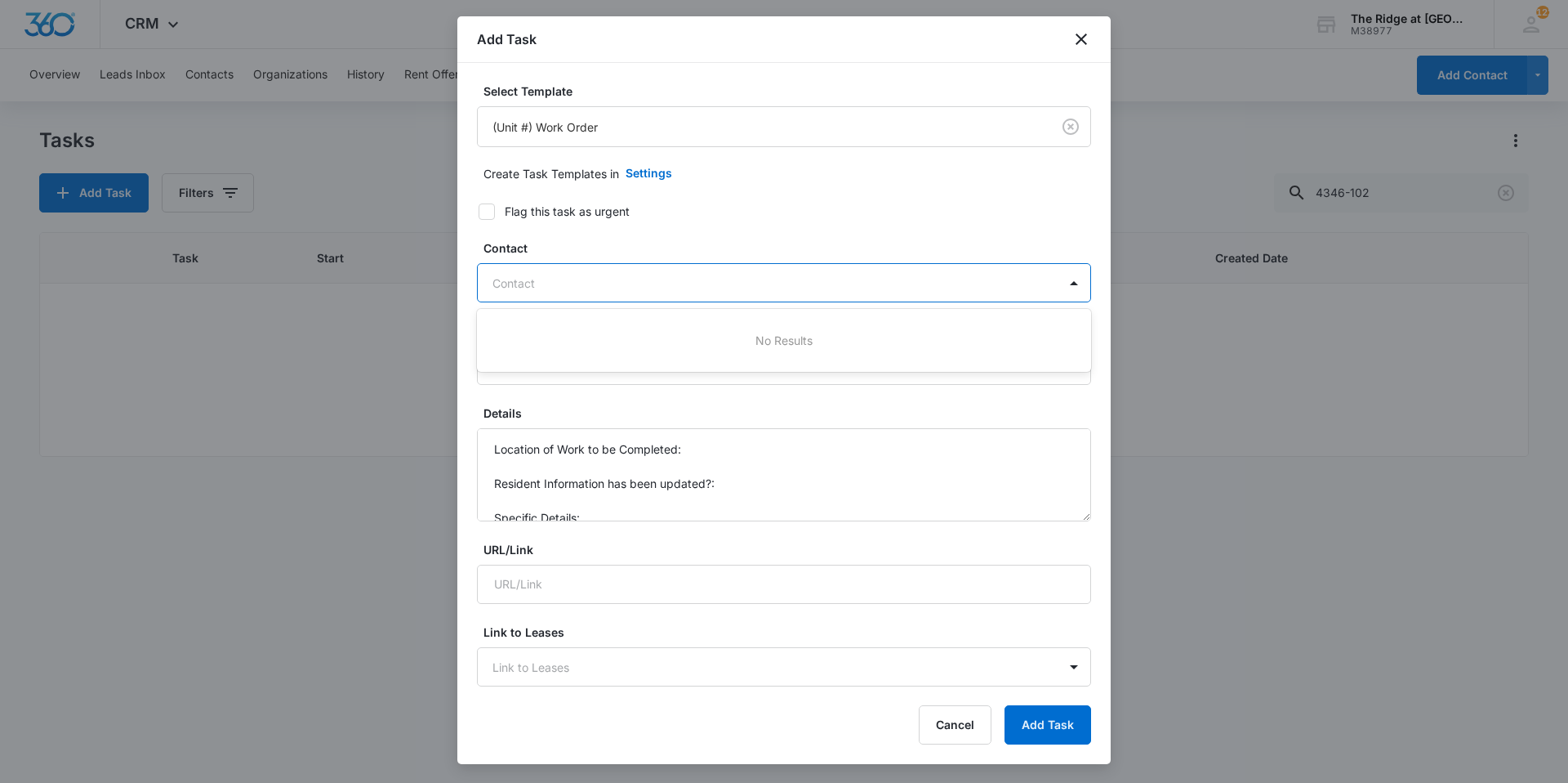
click at [518, 277] on div at bounding box center [774, 283] width 563 height 20
type input "[PERSON_NAME]"
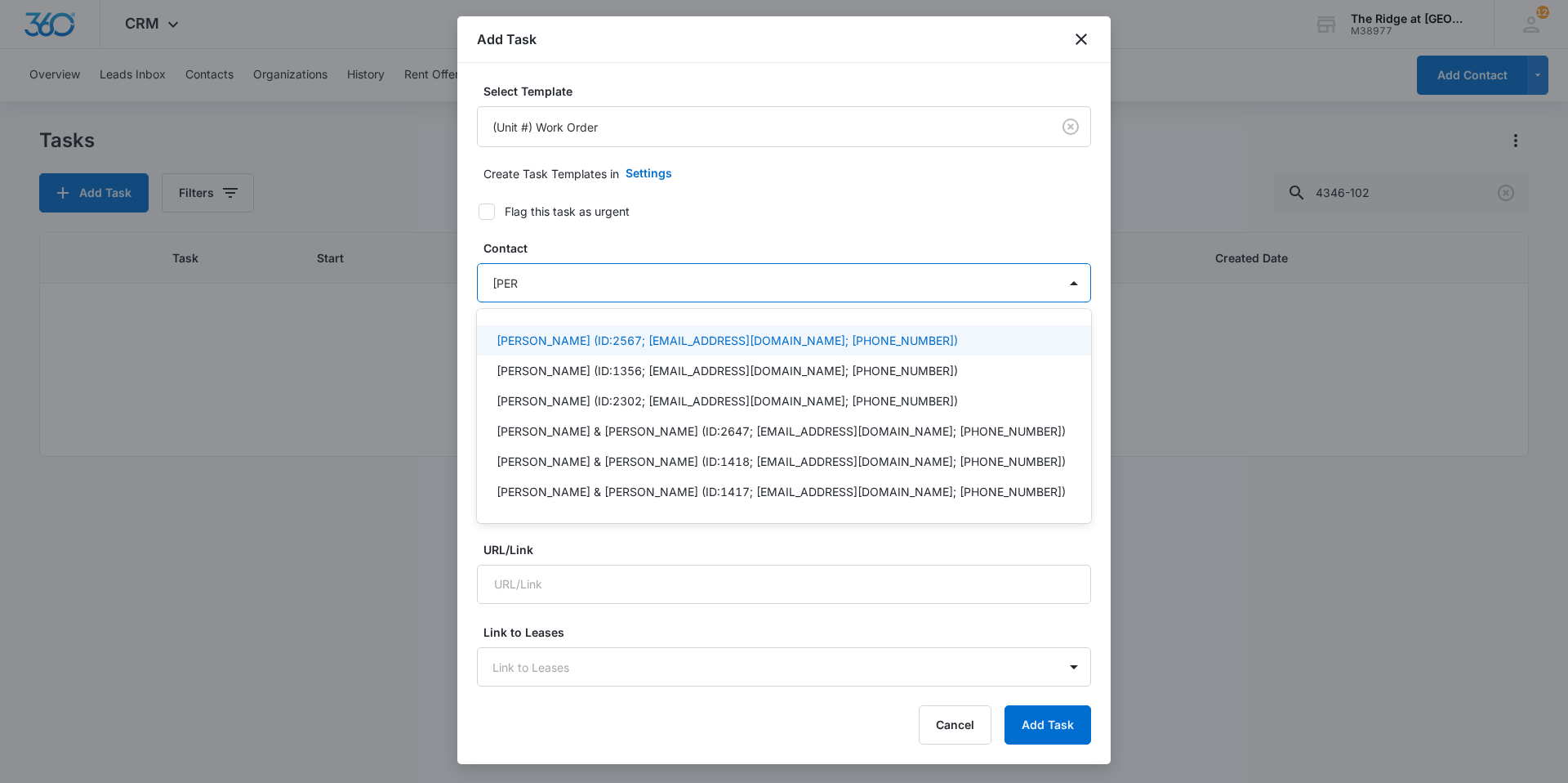
click at [515, 338] on p "[PERSON_NAME] (ID:2567; [EMAIL_ADDRESS][DOMAIN_NAME]; [PHONE_NUMBER])" at bounding box center [727, 340] width 462 height 17
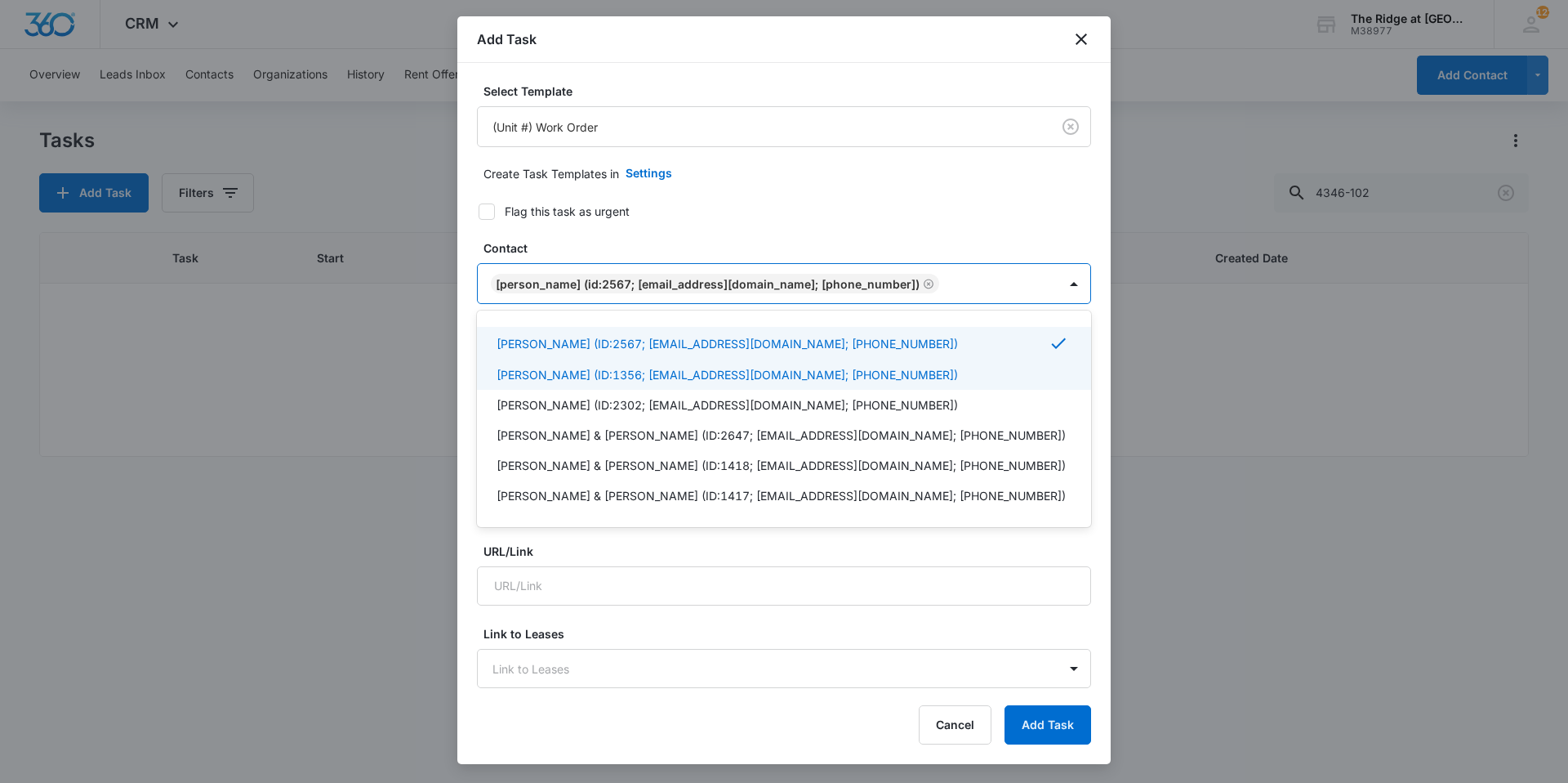
click at [471, 383] on div "Select Template (Unit #) Work Order Create Task Templates in Settings Flag this…" at bounding box center [784, 376] width 653 height 626
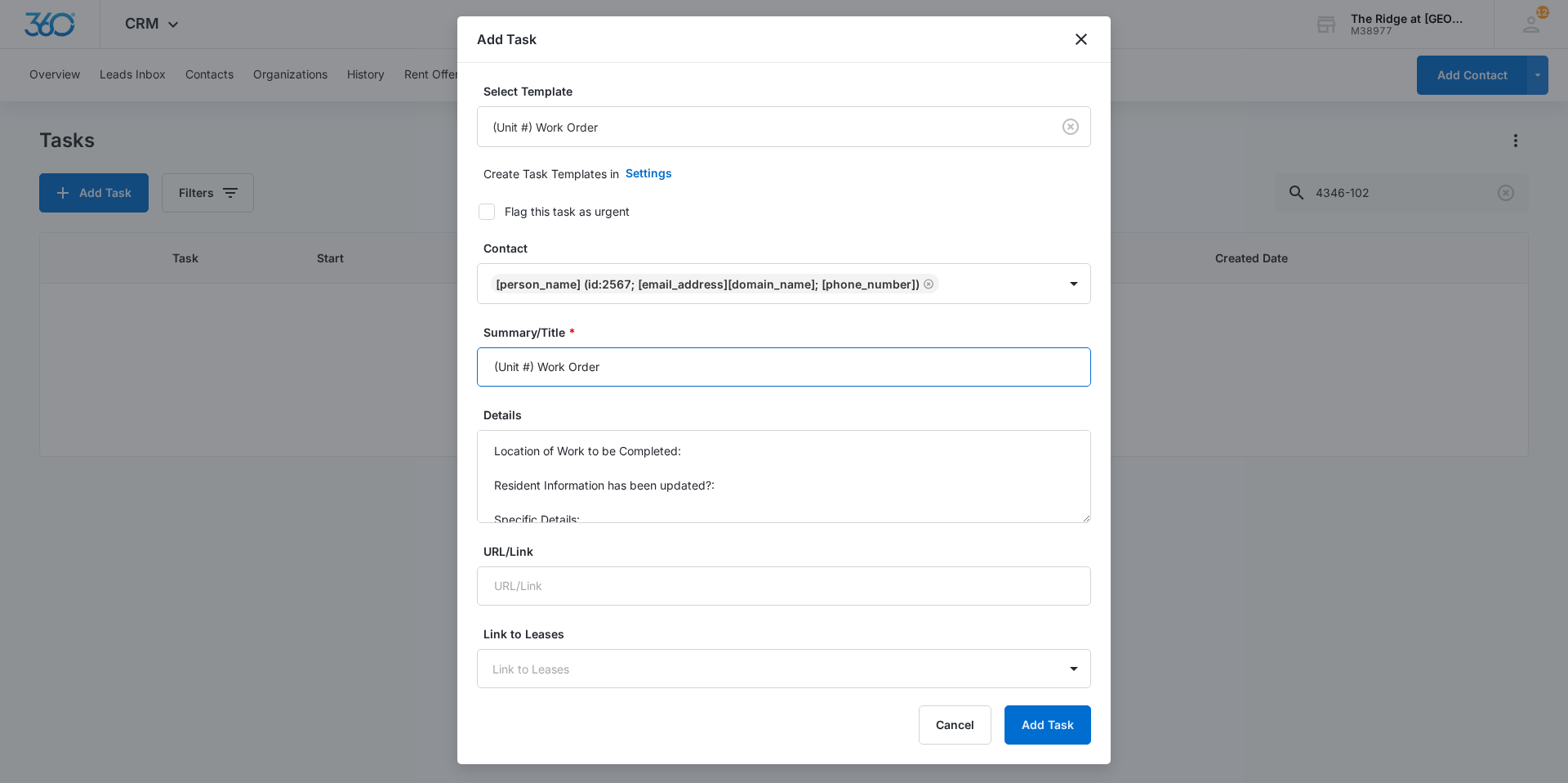
drag, startPoint x: 524, startPoint y: 367, endPoint x: 457, endPoint y: 356, distance: 67.9
click at [464, 364] on div "Select Template (Unit #) Work Order Create Task Templates in Settings Flag this…" at bounding box center [784, 376] width 653 height 626
click at [661, 364] on input "4408-205 Work Order" at bounding box center [784, 366] width 614 height 39
type input "4408-205 Work Order Kitchen cupboard"
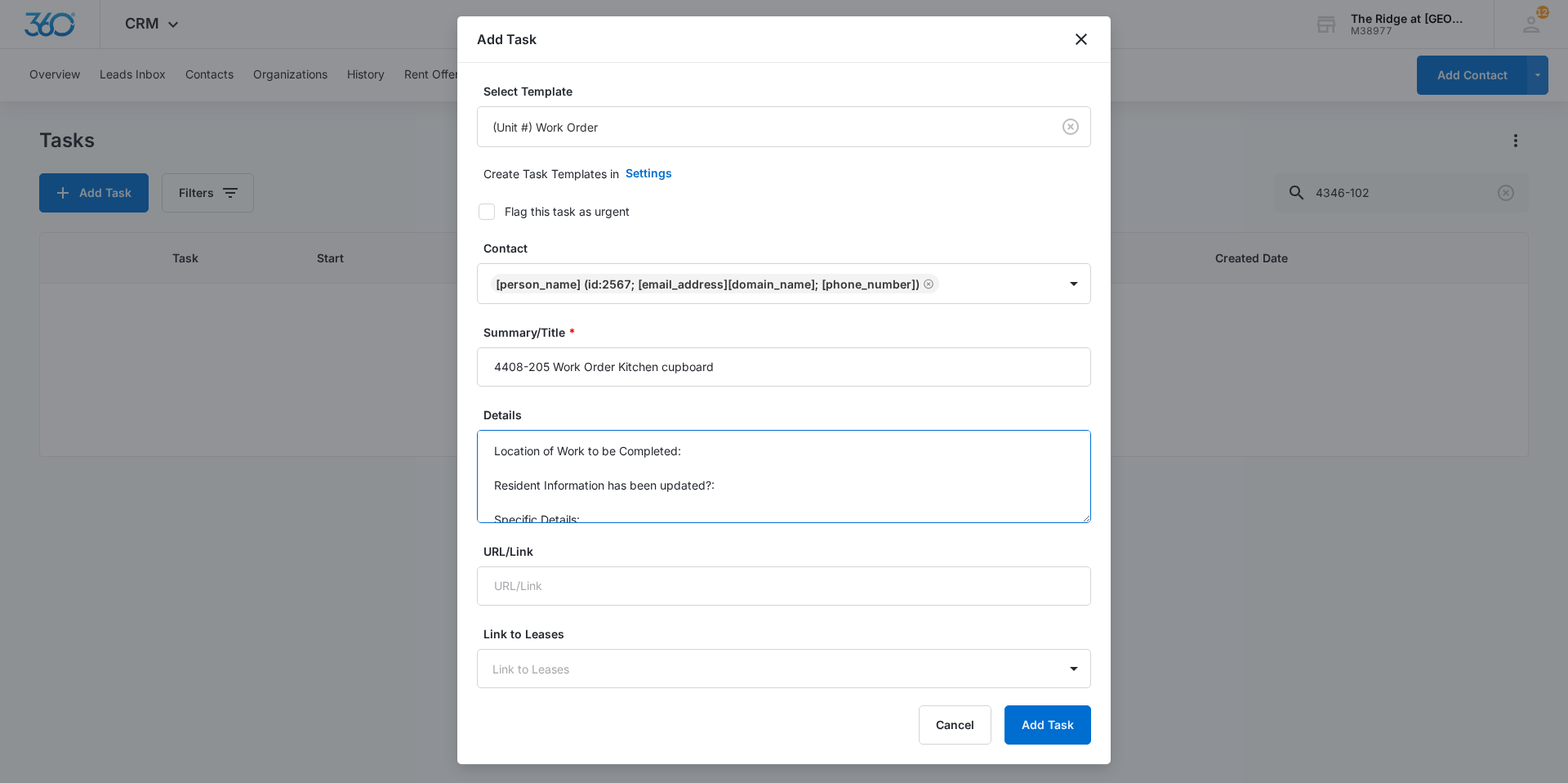
scroll to position [17, 0]
drag, startPoint x: 493, startPoint y: 451, endPoint x: 605, endPoint y: 514, distance: 128.5
click at [605, 514] on textarea "Location of Work to be Completed: Resident Information has been updated?: Speci…" at bounding box center [784, 475] width 614 height 93
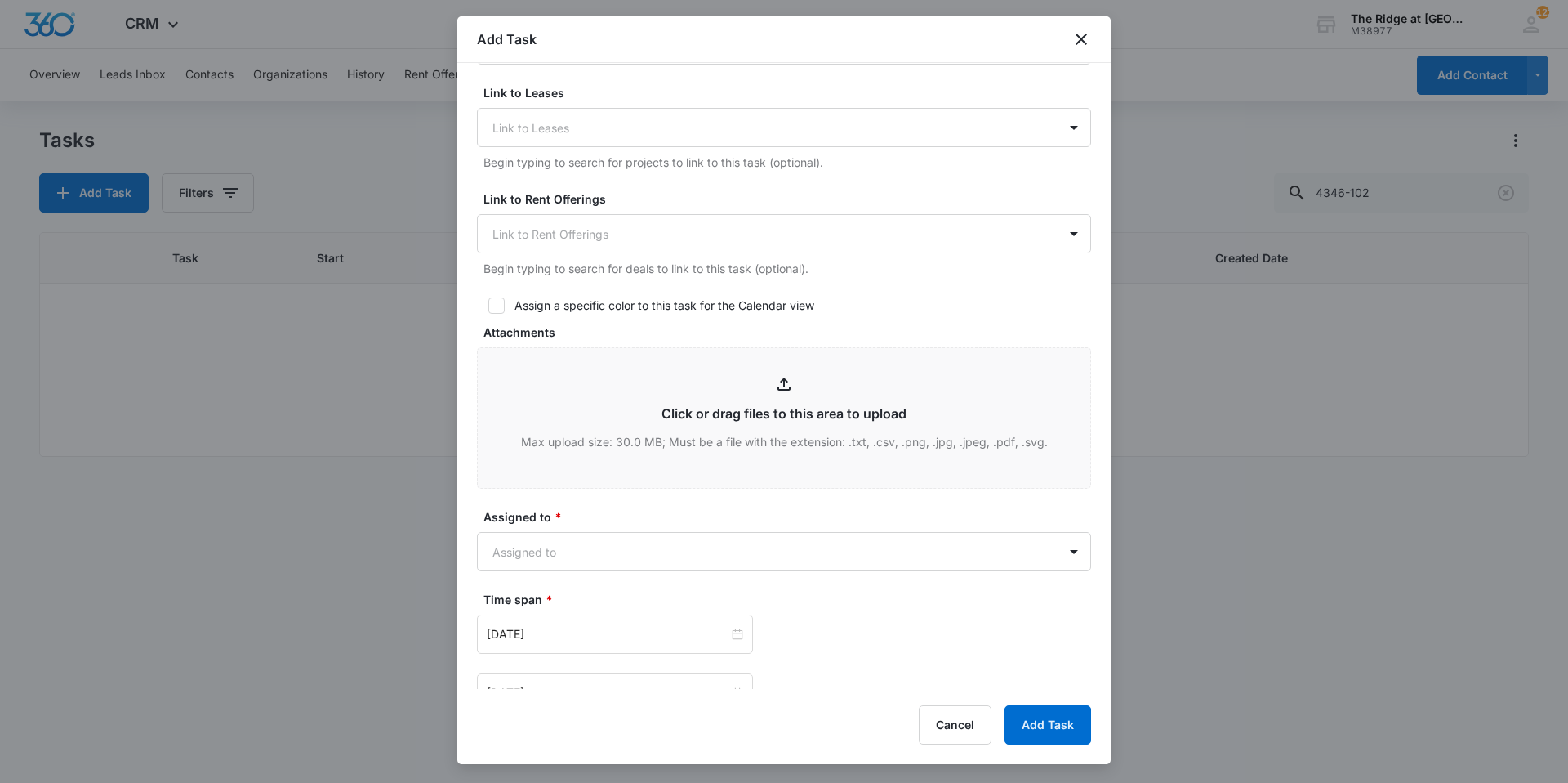
scroll to position [817, 0]
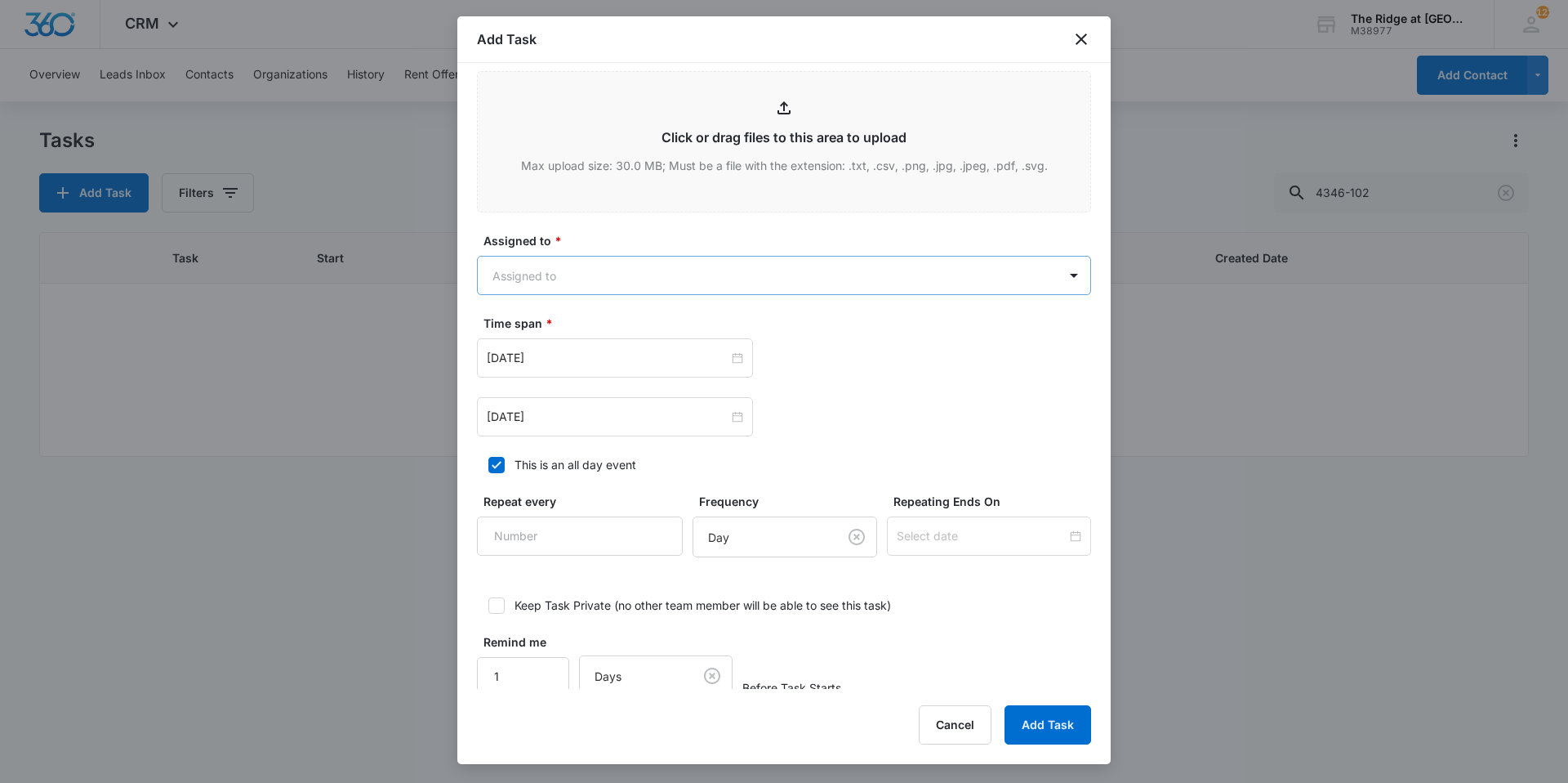
type textarea "Cupboard door is loose, hinge is sprung Water filter for"
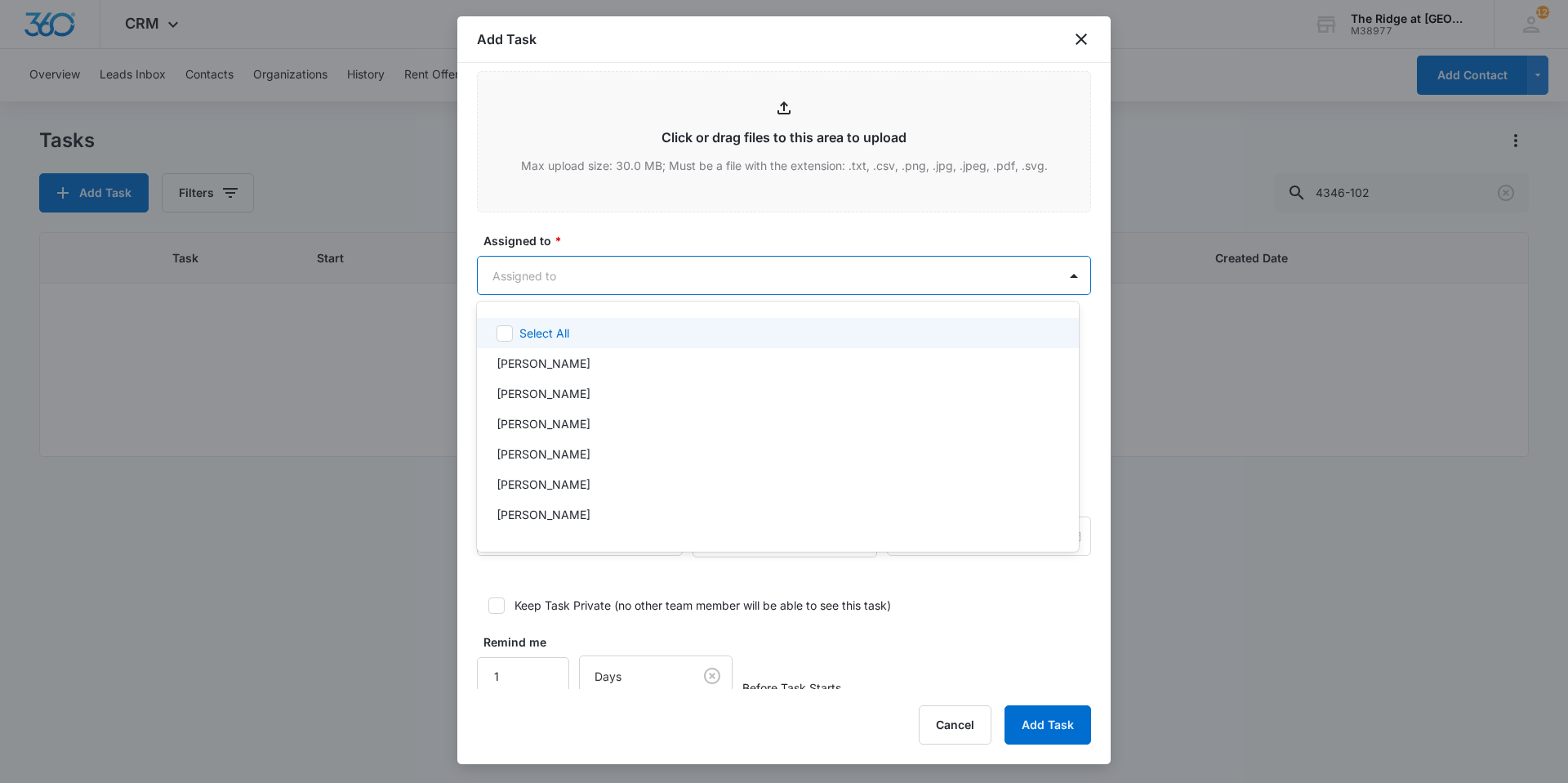
click at [574, 271] on body "CRM Apps Reputation Websites Forms CRM Email Social Content Ads Intelligence Fi…" at bounding box center [784, 391] width 1568 height 783
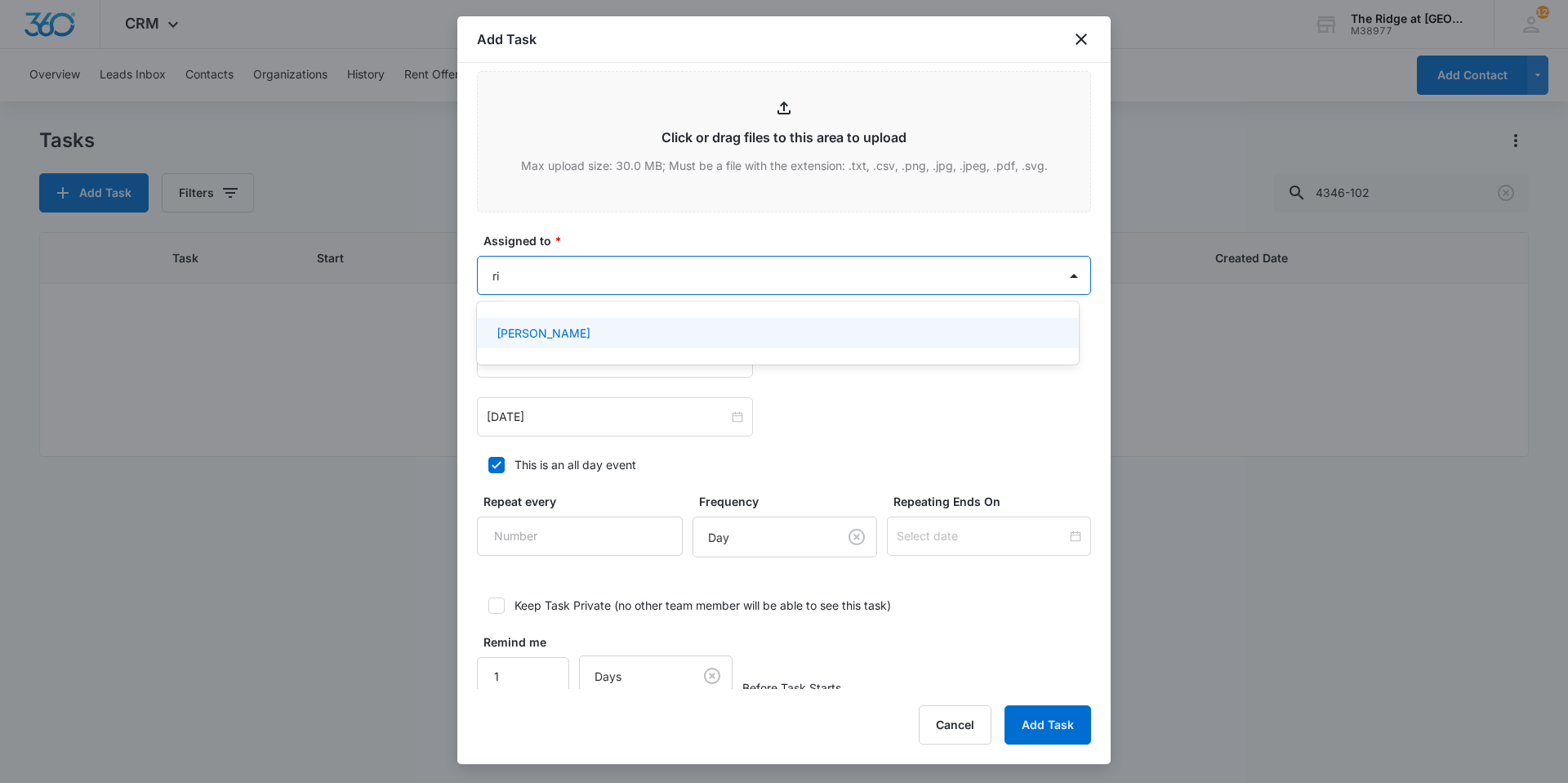
type input "ric"
click at [557, 343] on div "[PERSON_NAME]" at bounding box center [778, 332] width 602 height 30
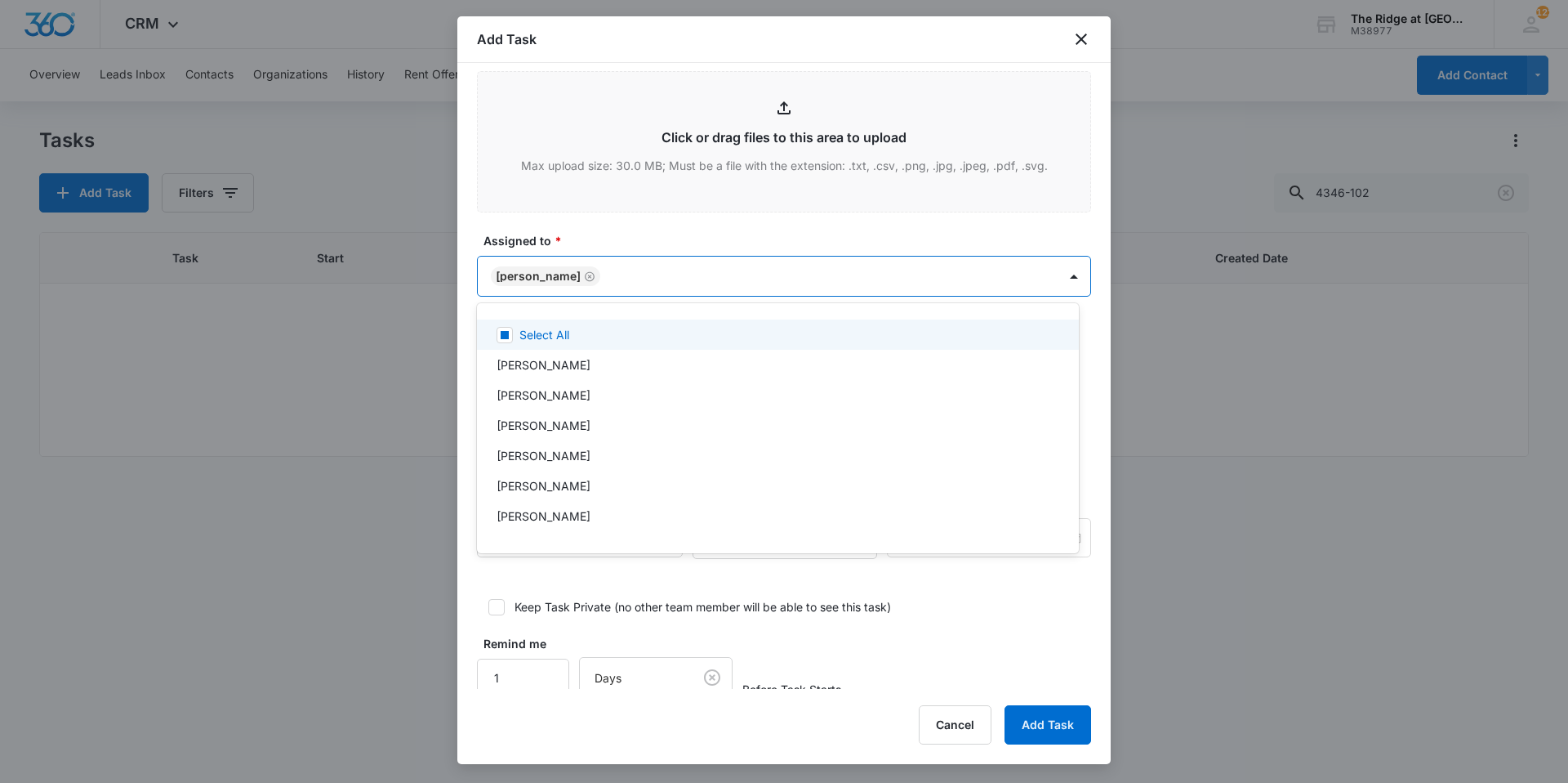
click at [605, 247] on div at bounding box center [784, 391] width 1568 height 783
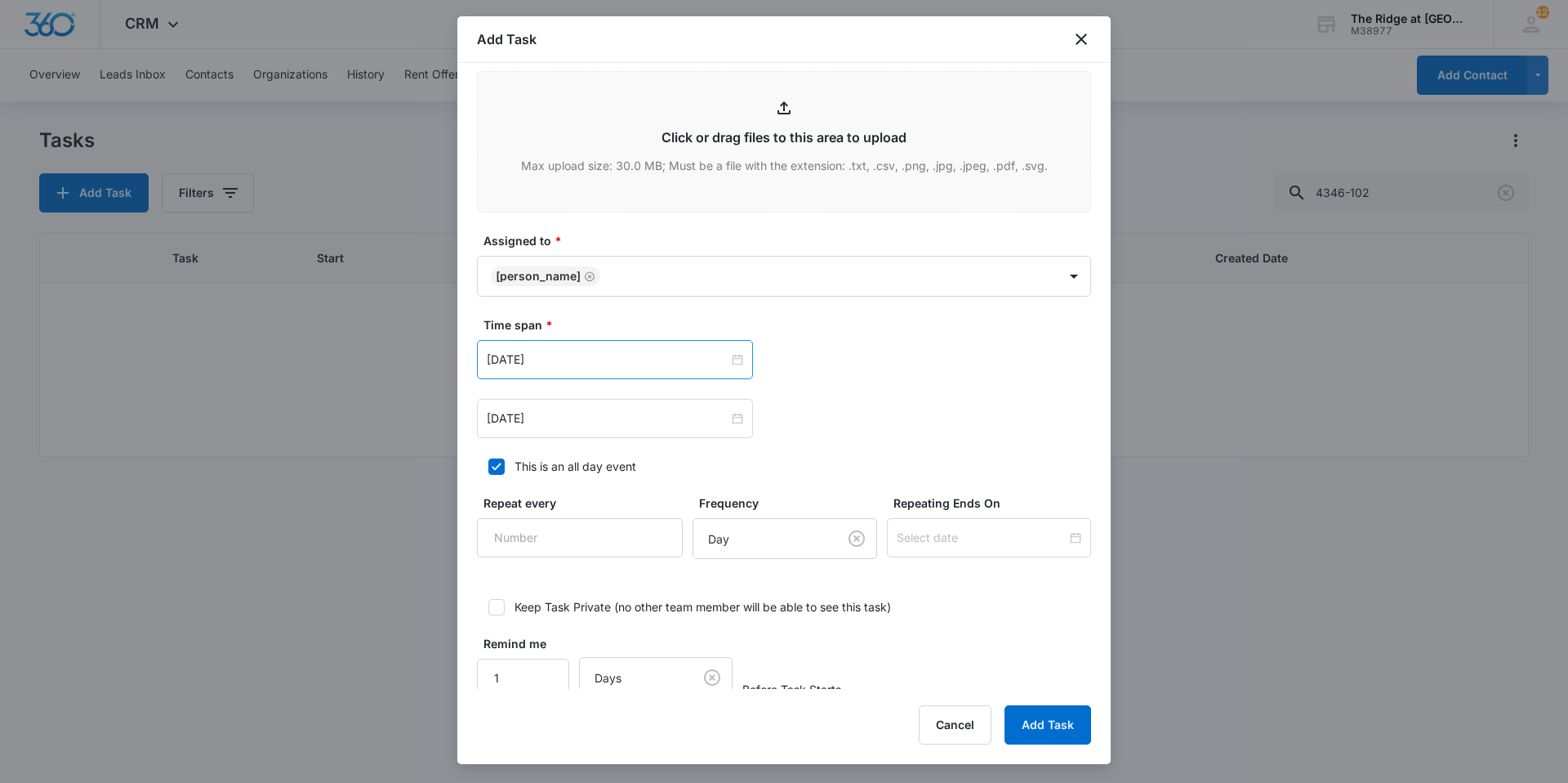
click at [585, 369] on div "[DATE]" at bounding box center [615, 359] width 276 height 39
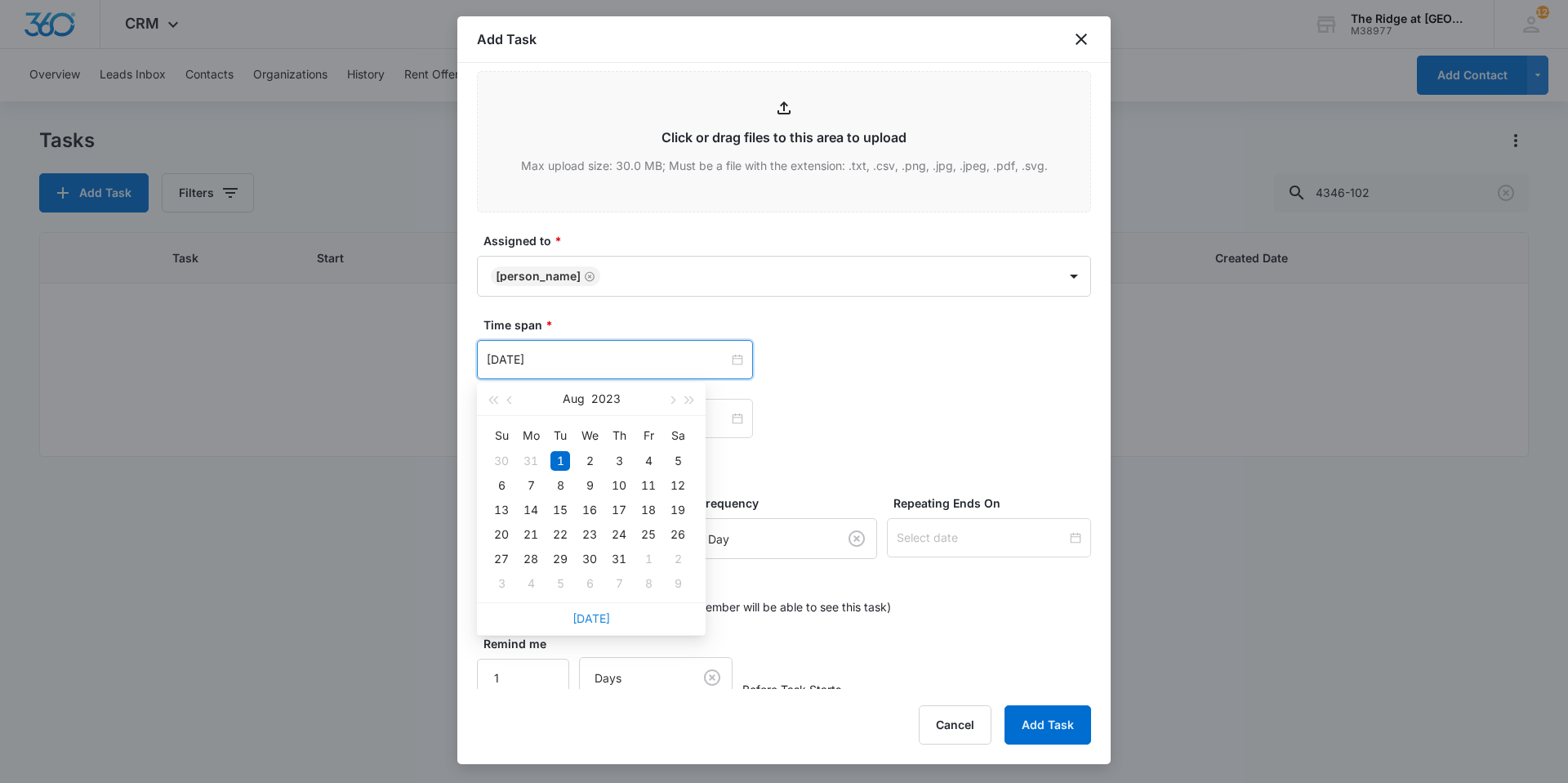
click at [587, 616] on link "[DATE]" at bounding box center [591, 618] width 38 height 14
type input "[DATE]"
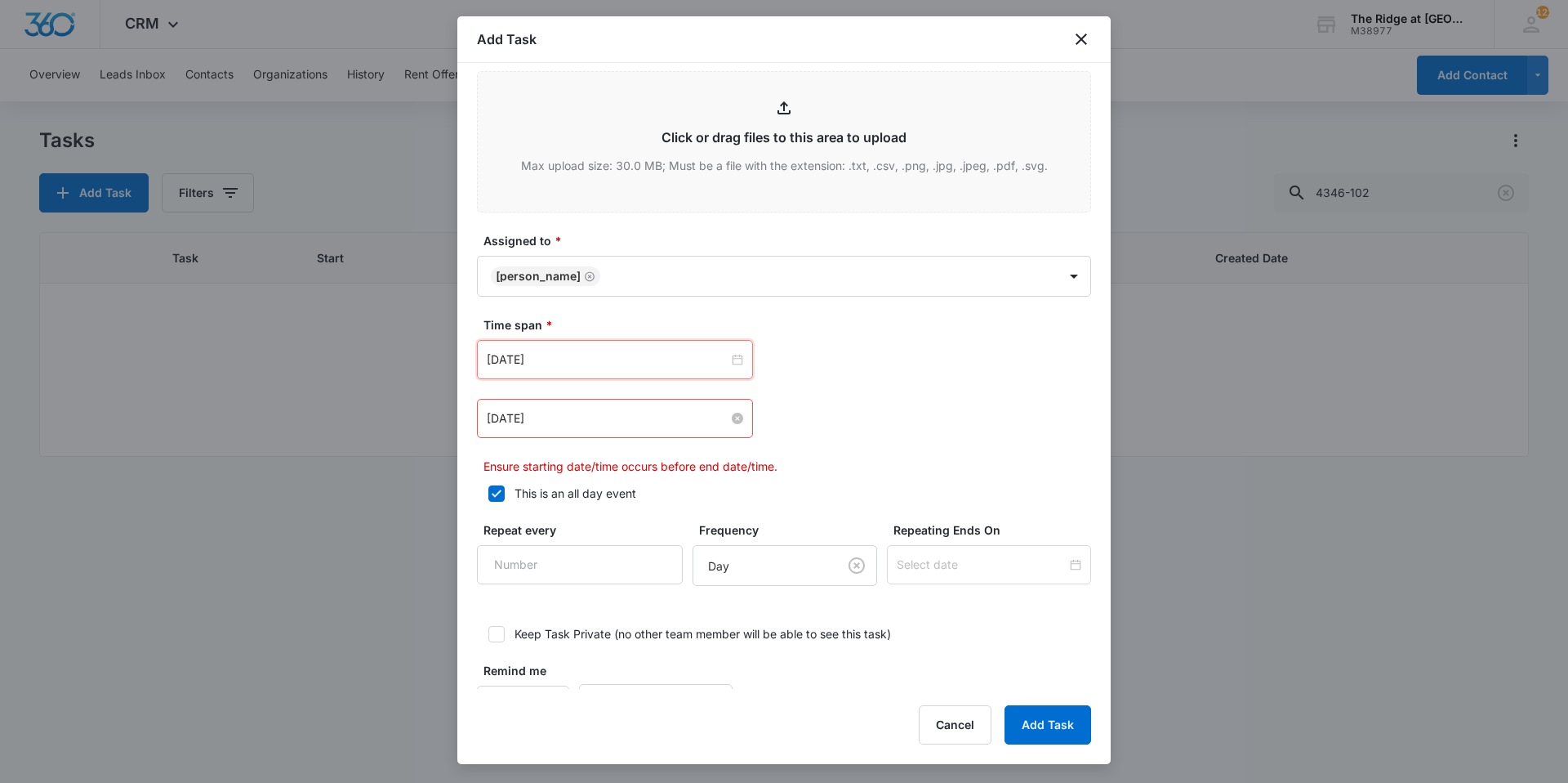
click at [593, 416] on input "[DATE]" at bounding box center [606, 419] width 241 height 18
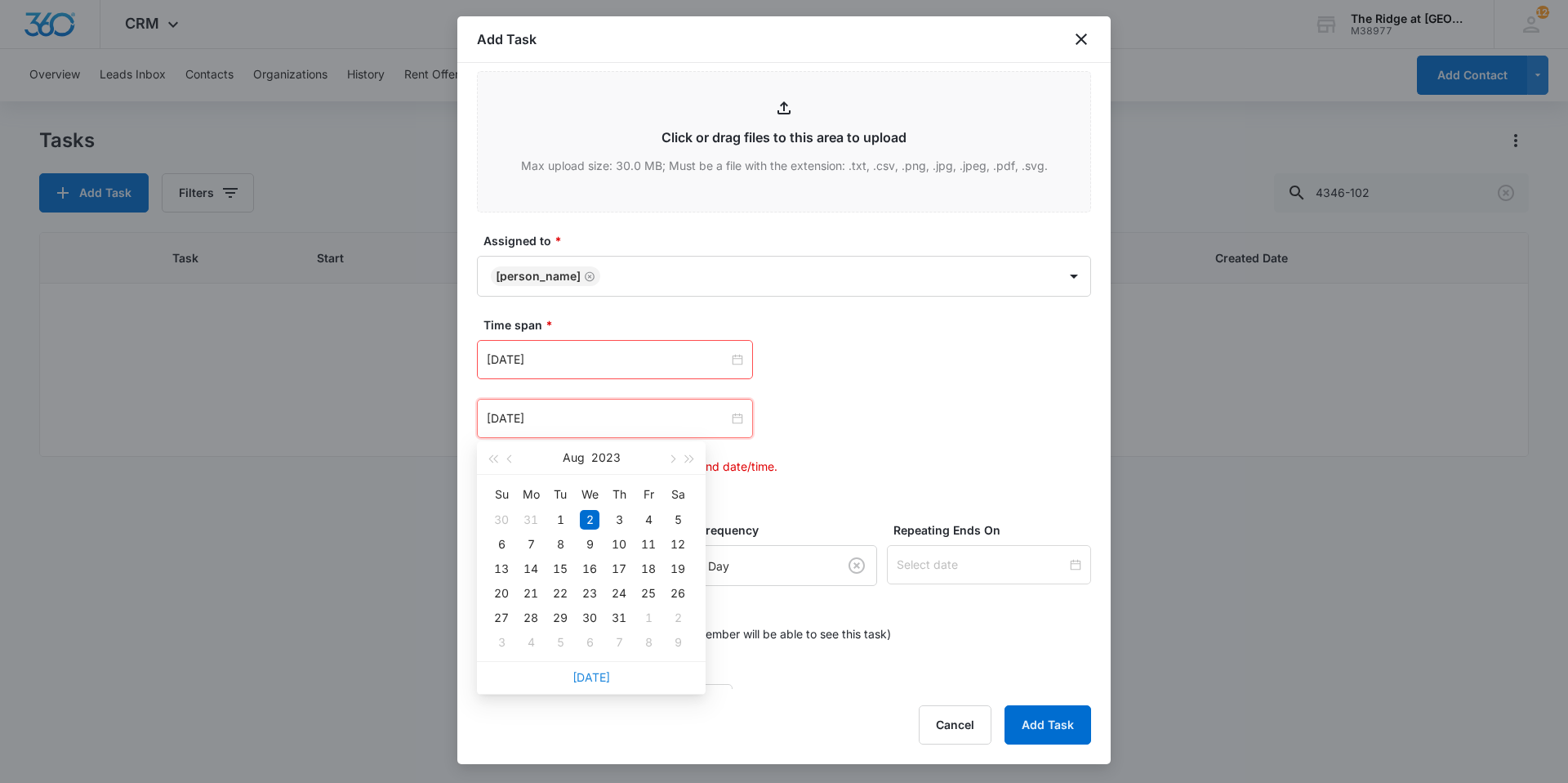
click at [592, 676] on link "[DATE]" at bounding box center [591, 677] width 38 height 14
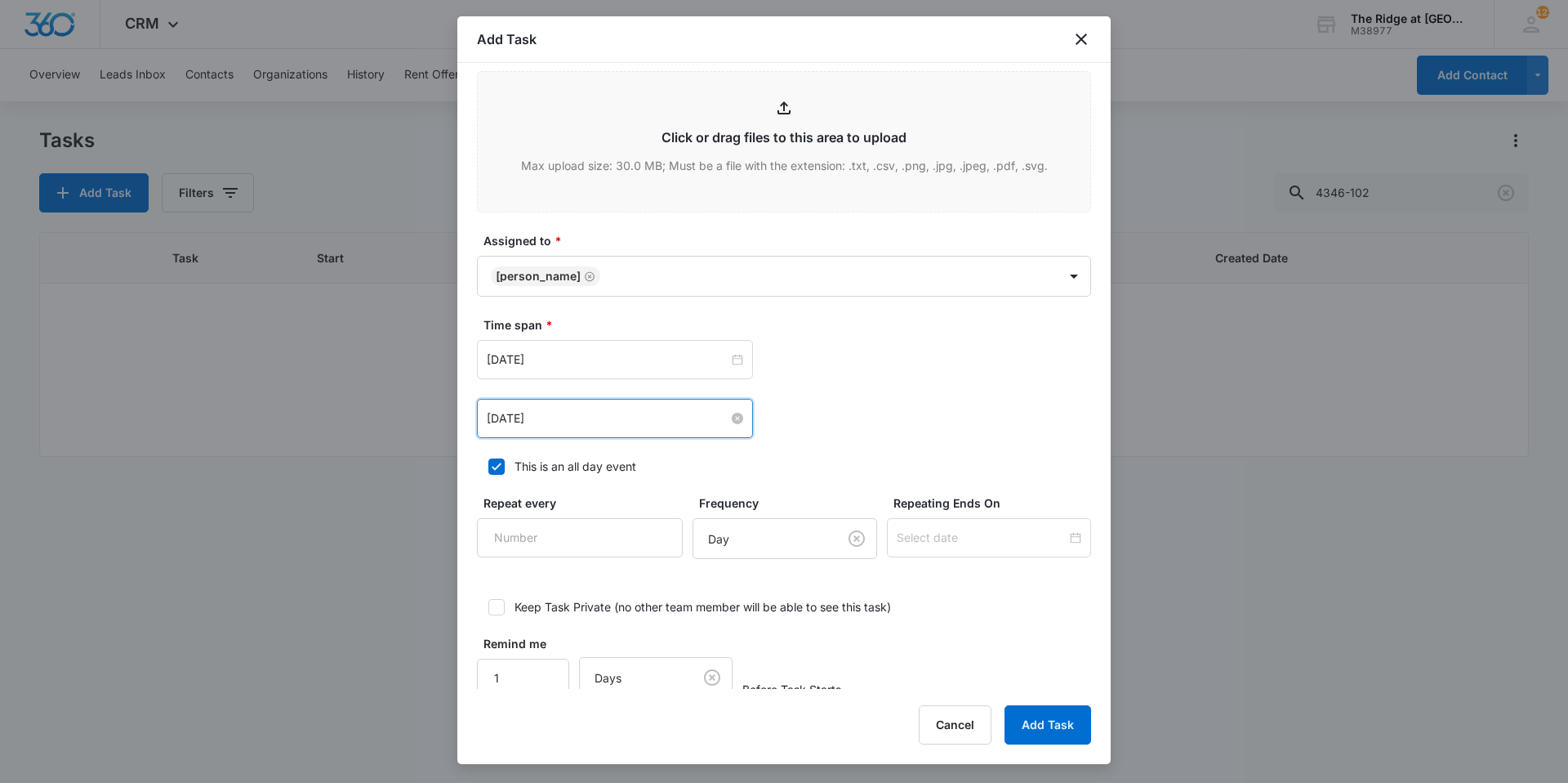
click at [615, 422] on input "[DATE]" at bounding box center [606, 419] width 241 height 18
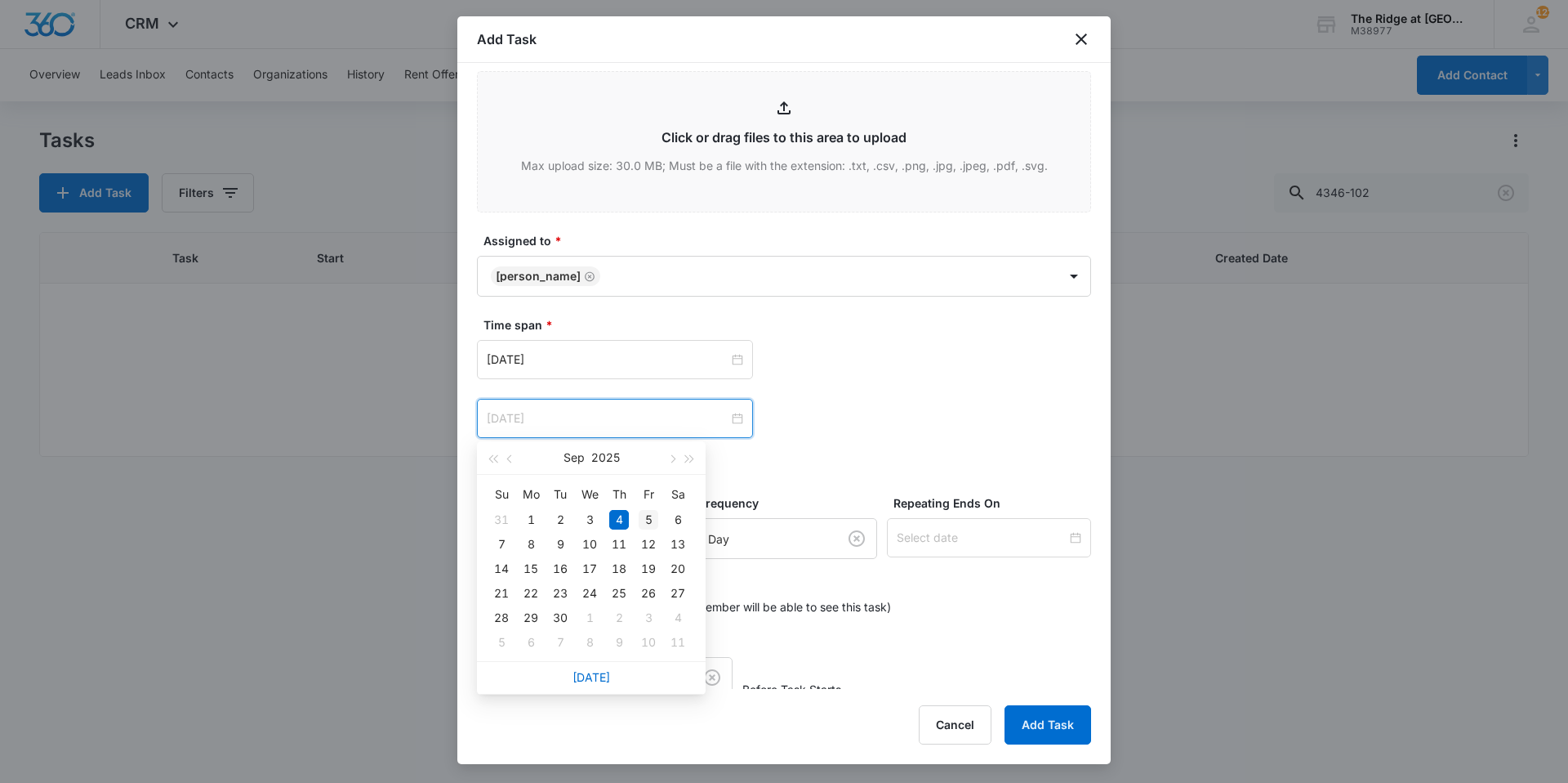
type input "[DATE]"
click at [651, 521] on div "5" at bounding box center [648, 519] width 19 height 19
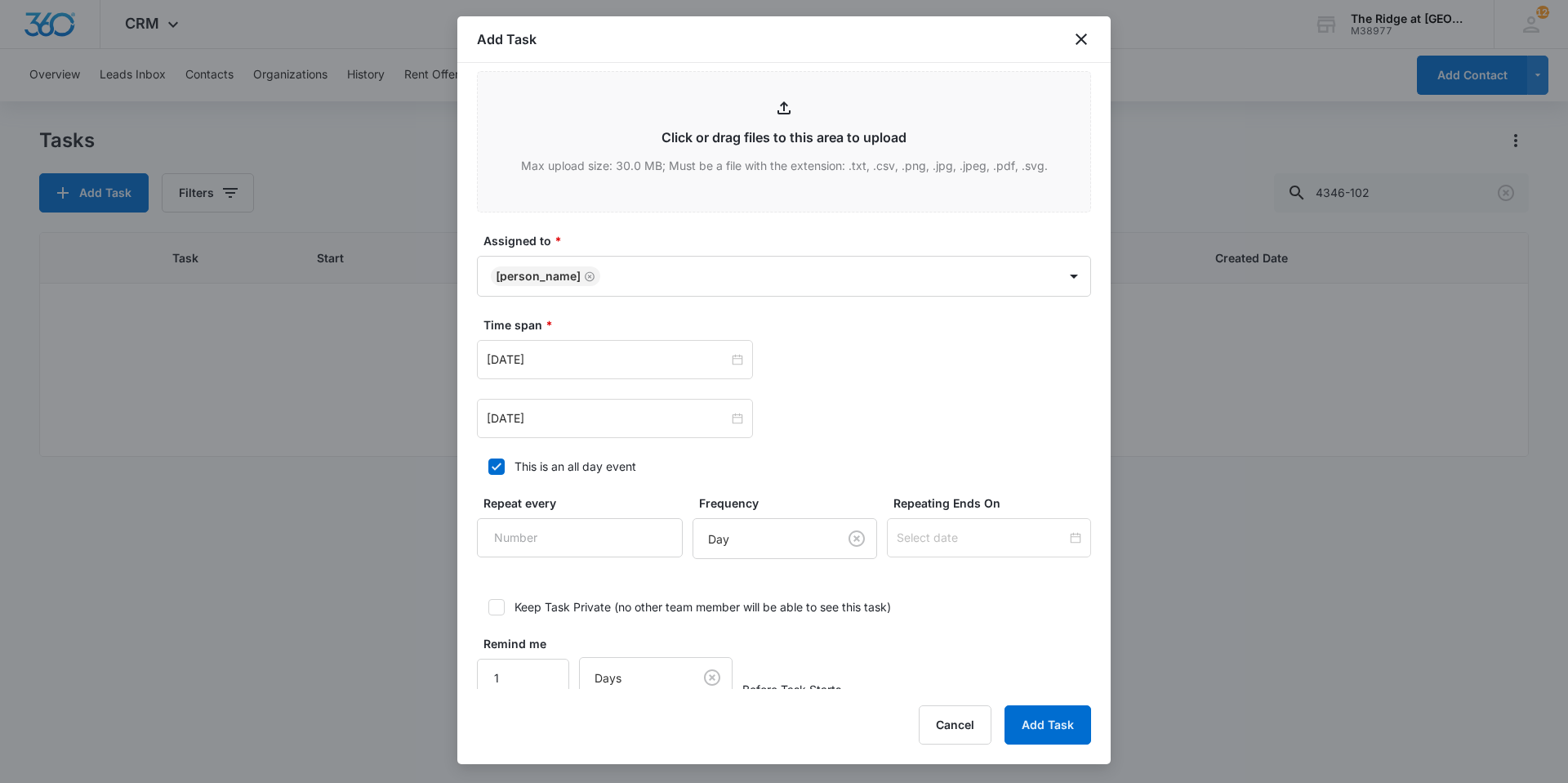
click at [933, 408] on div "[DATE] [DATE] Su Mo Tu We Th Fr Sa 31 1 2 3 4 5 6 7 8 9 10 11 12 13 14 15 16 17…" at bounding box center [784, 418] width 614 height 39
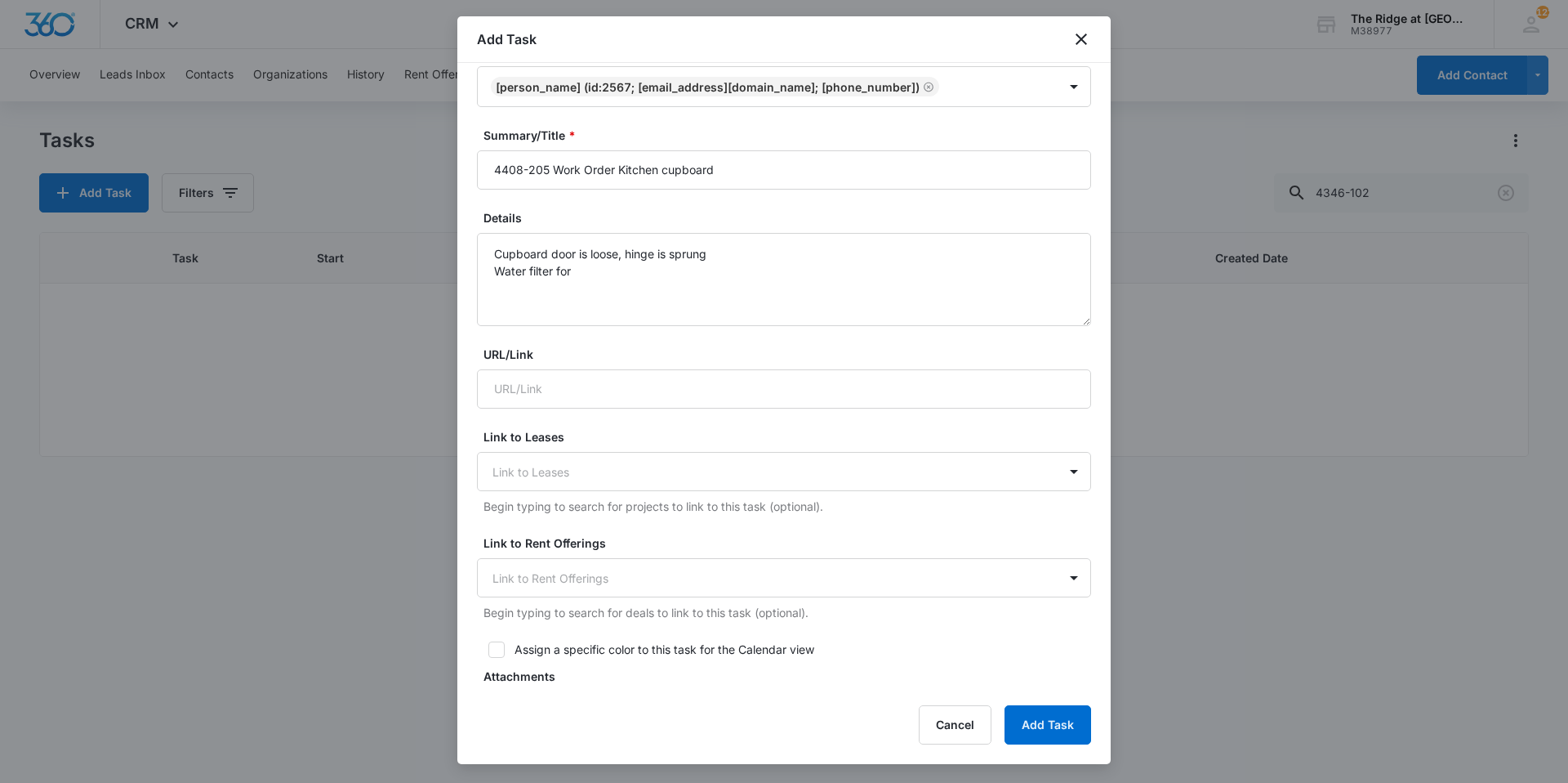
scroll to position [28, 0]
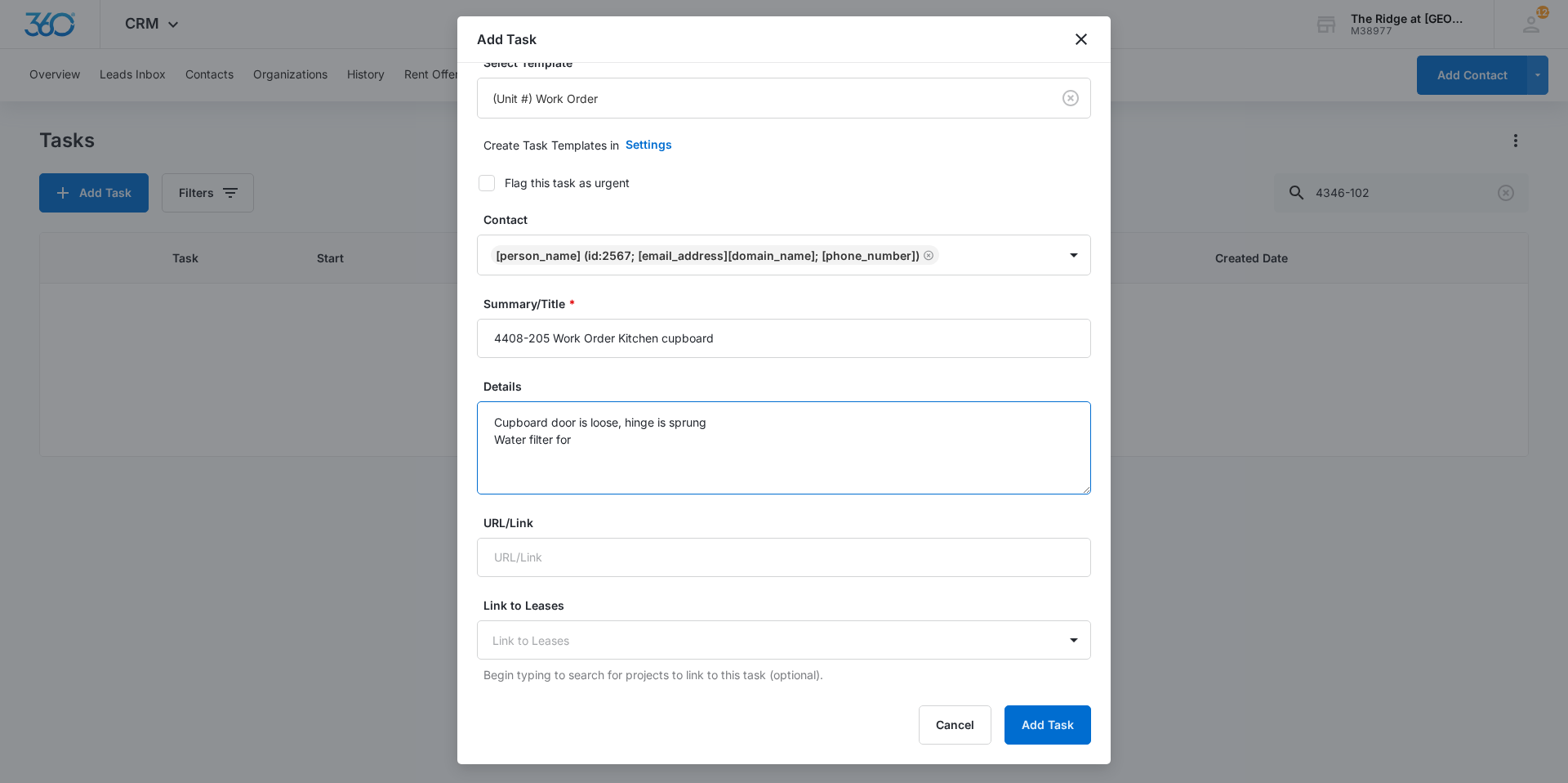
click at [695, 442] on textarea "Cupboard door is loose, hinge is sprung Water filter for" at bounding box center [784, 447] width 614 height 93
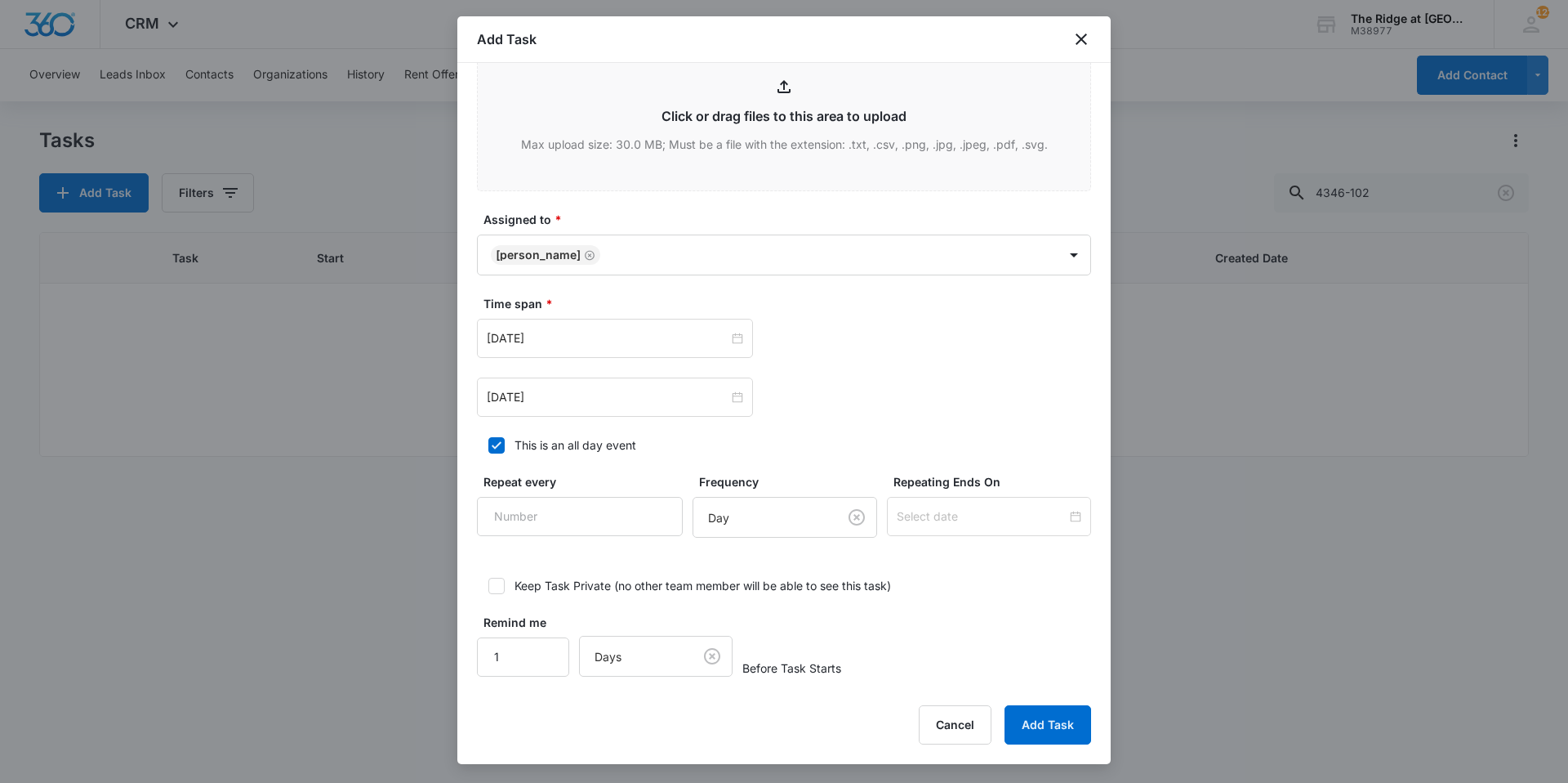
scroll to position [845, 0]
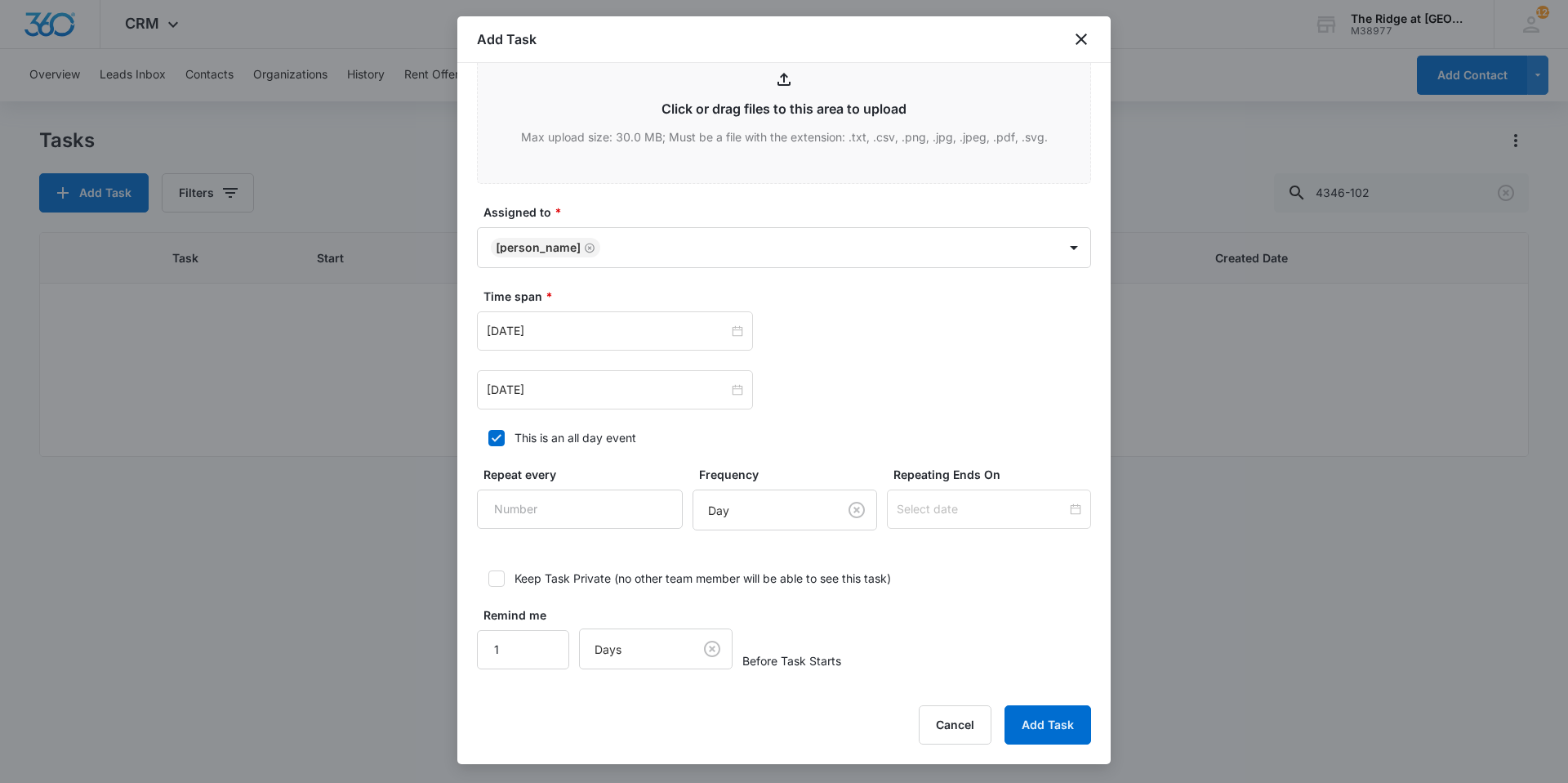
type textarea "Cupboard door is loose, hinge is sprung Water filter for GE"
click at [1048, 728] on button "Add Task" at bounding box center [1048, 724] width 86 height 39
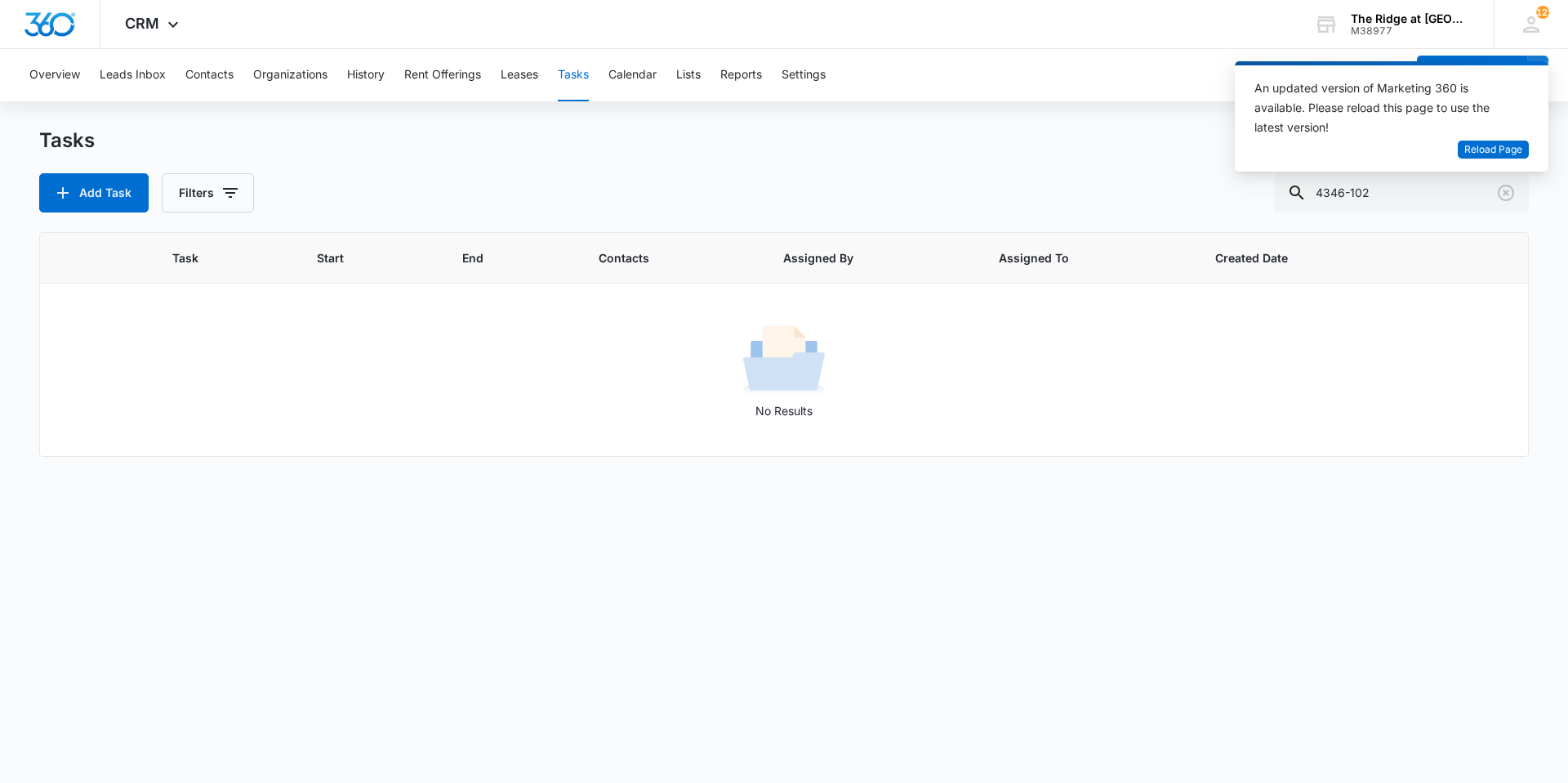
click at [1389, 219] on div "Tasks Add Task Filters 4346-102 Task Start End Contacts Assigned By Assigned To…" at bounding box center [784, 454] width 1489 height 654
drag, startPoint x: 1390, startPoint y: 196, endPoint x: 1289, endPoint y: 186, distance: 101.5
click at [1290, 187] on input "4346-102" at bounding box center [1402, 193] width 255 height 39
type input "4306-205"
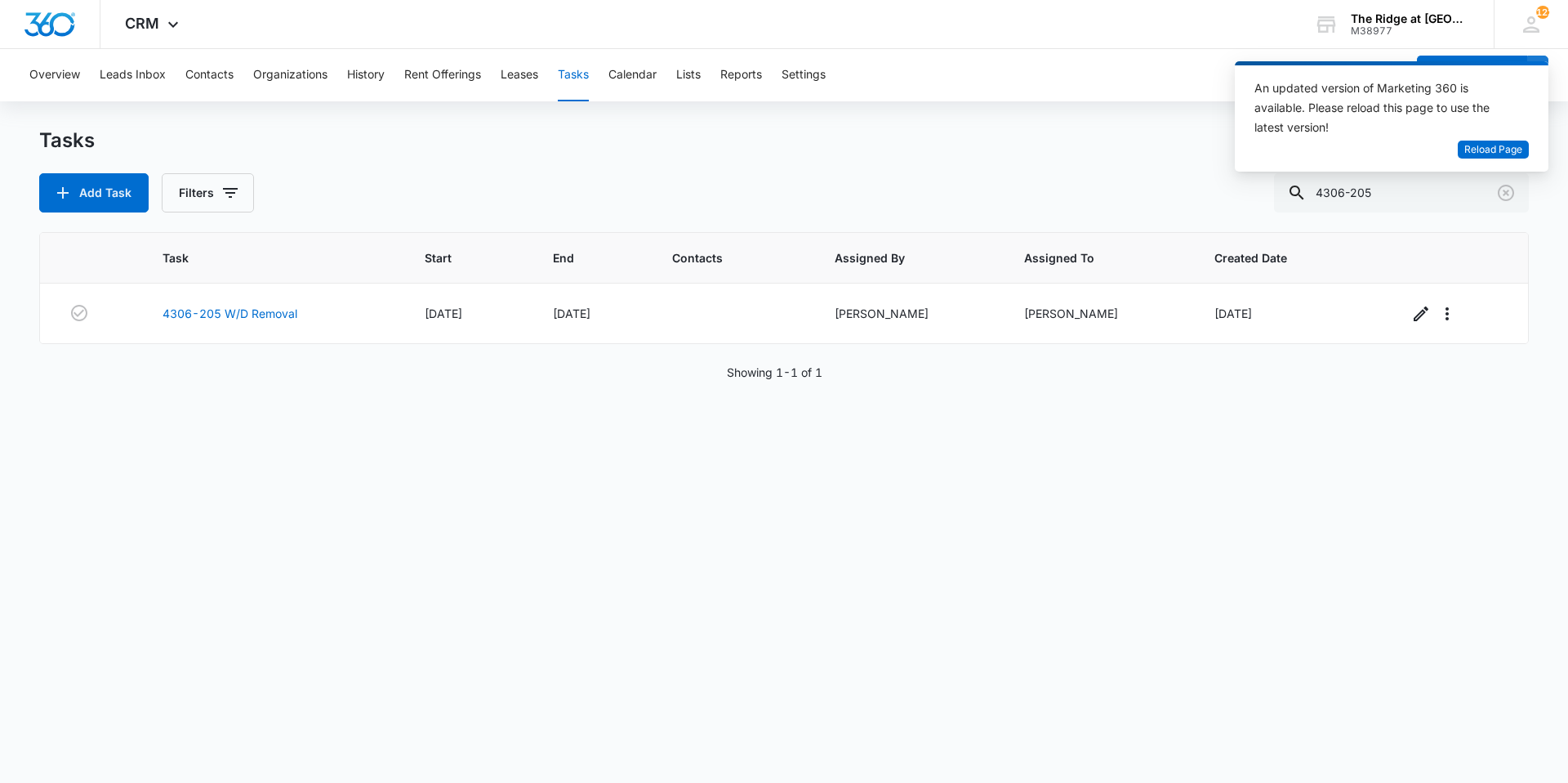
click at [340, 173] on div "Add Task Filters 4306-205" at bounding box center [784, 193] width 1489 height 39
click at [230, 308] on link "4306-205 W/D Removal" at bounding box center [229, 313] width 135 height 17
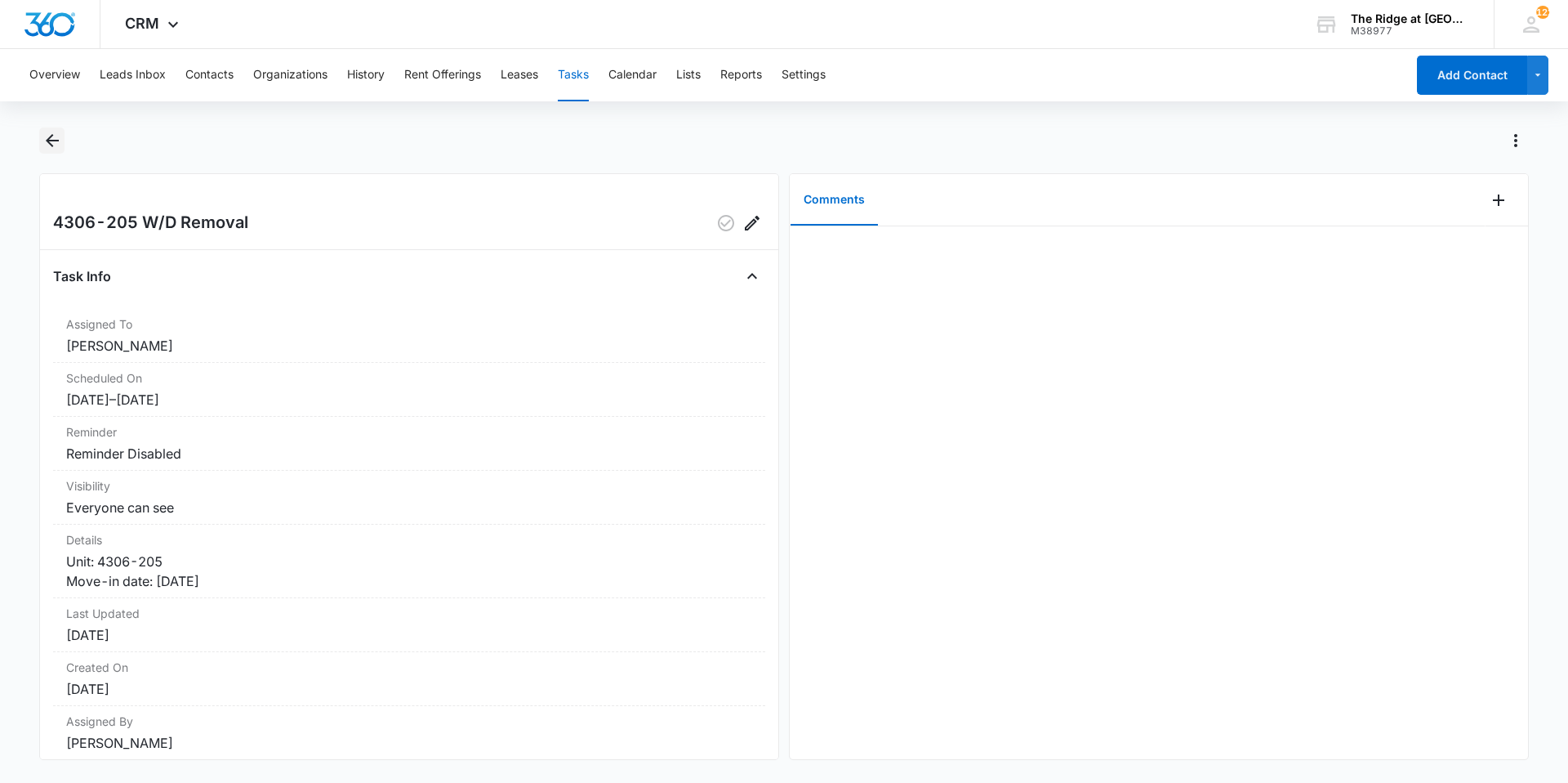
click at [42, 139] on icon "Back" at bounding box center [51, 140] width 19 height 19
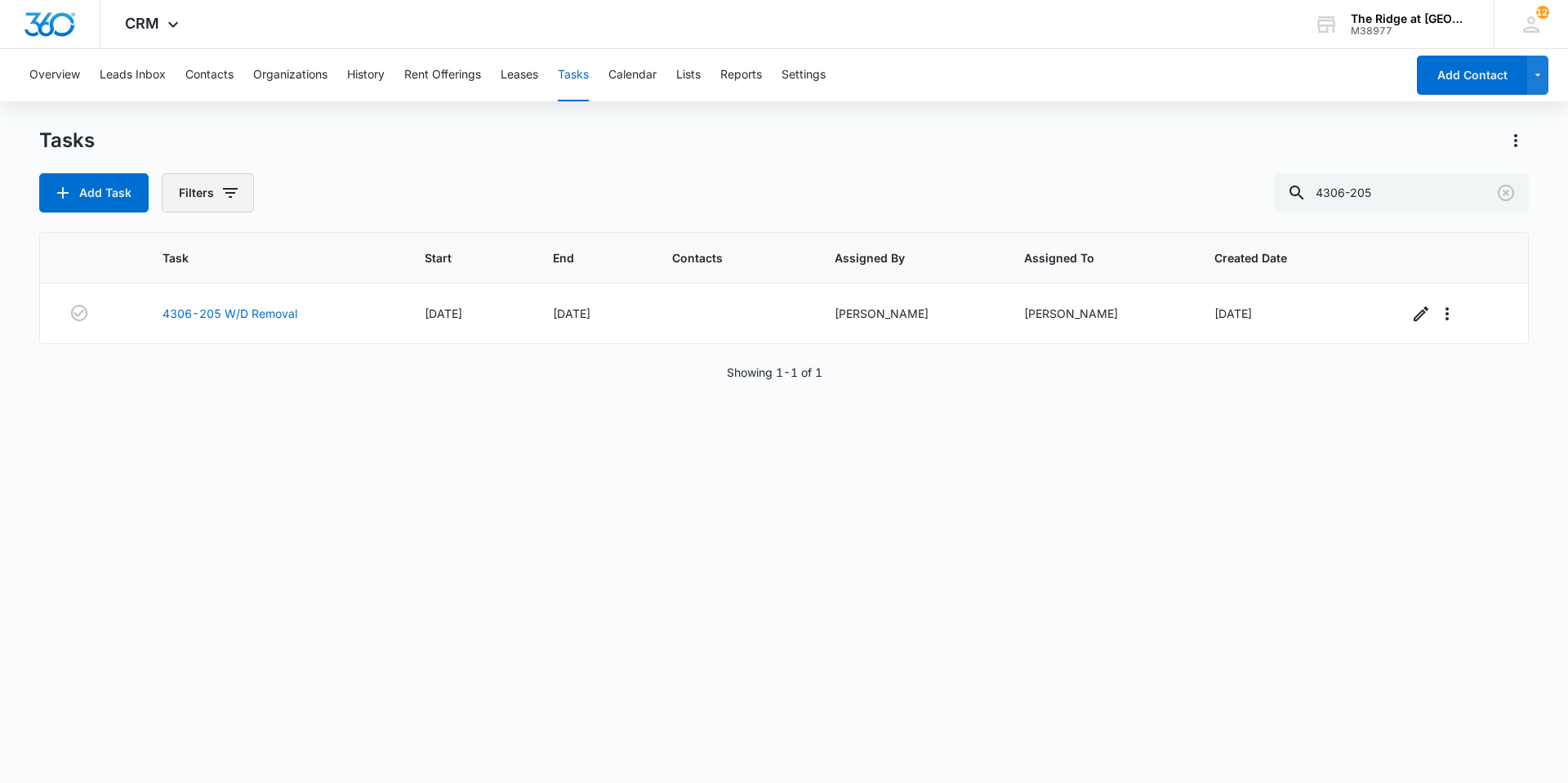
click at [220, 206] on button "Filters" at bounding box center [207, 193] width 93 height 39
click at [247, 384] on label "Complete" at bounding box center [275, 388] width 188 height 17
click at [182, 388] on input "Complete" at bounding box center [182, 388] width 1 height 1
radio input "false"
radio input "true"
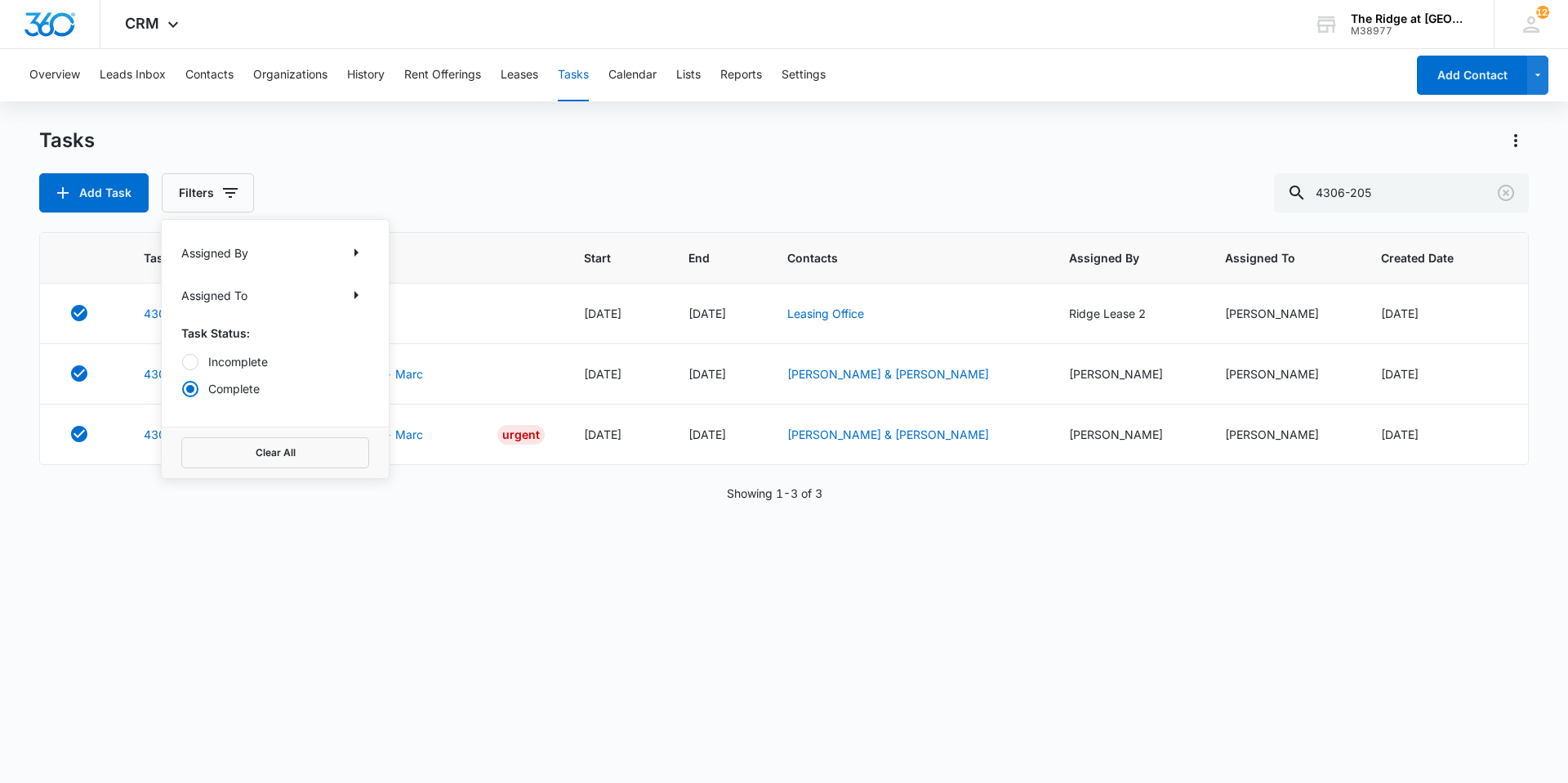
click at [296, 147] on div "Tasks" at bounding box center [784, 140] width 1489 height 26
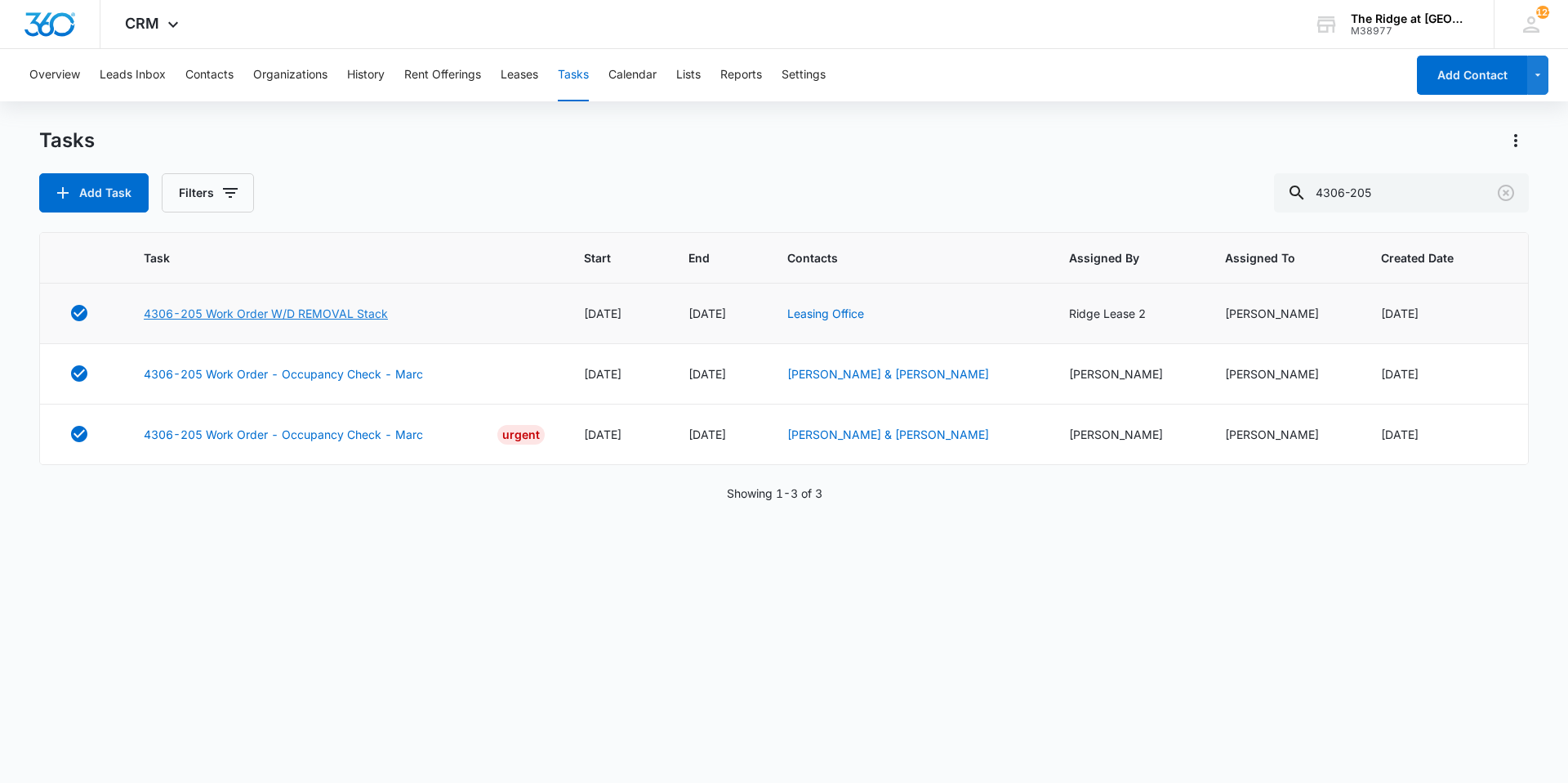
click at [234, 321] on link "4306-205 Work Order W/D REMOVAL Stack" at bounding box center [266, 313] width 244 height 17
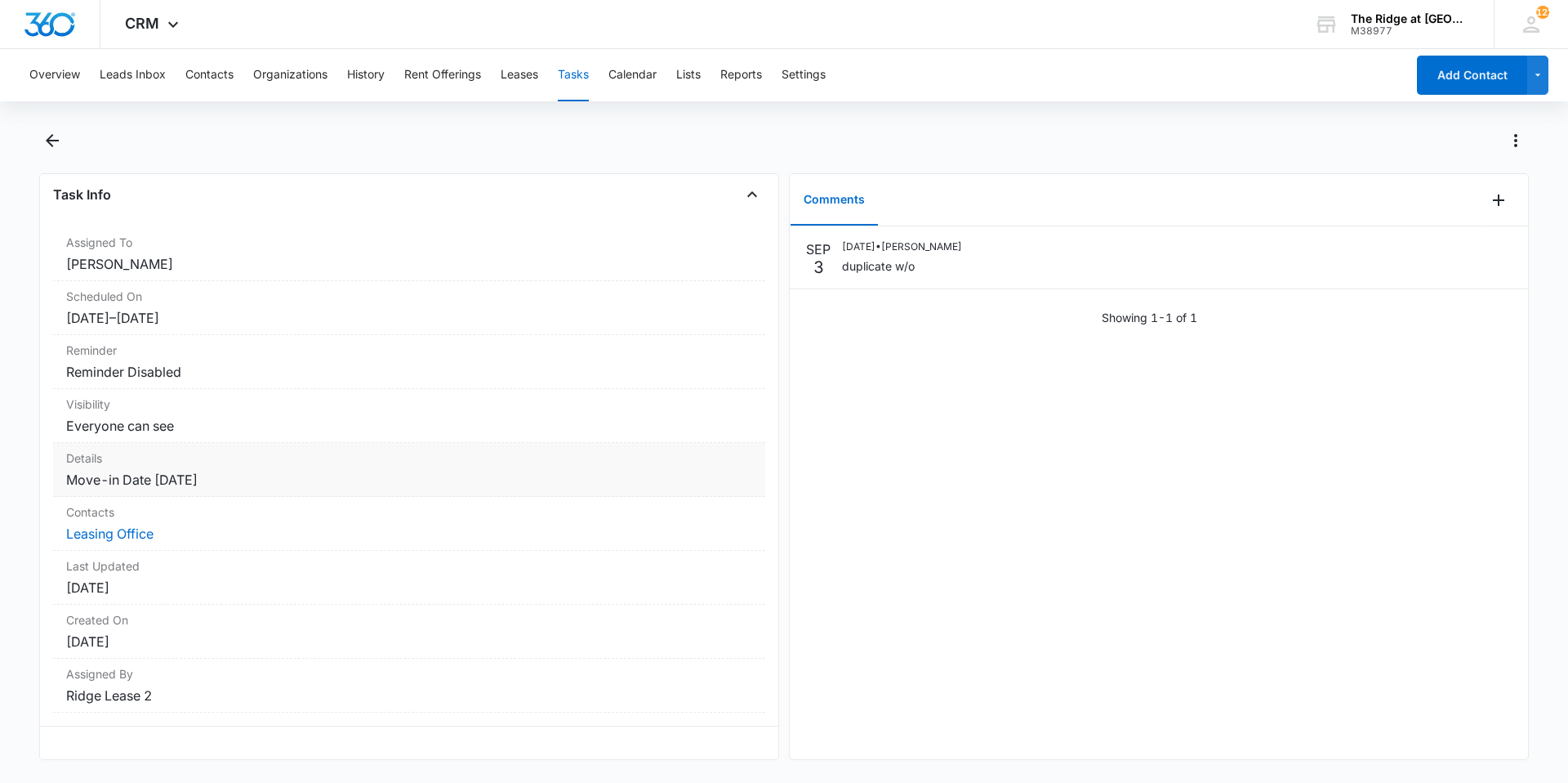
scroll to position [94, 0]
click at [56, 138] on icon "Back" at bounding box center [51, 140] width 19 height 19
